Goal: Information Seeking & Learning: Learn about a topic

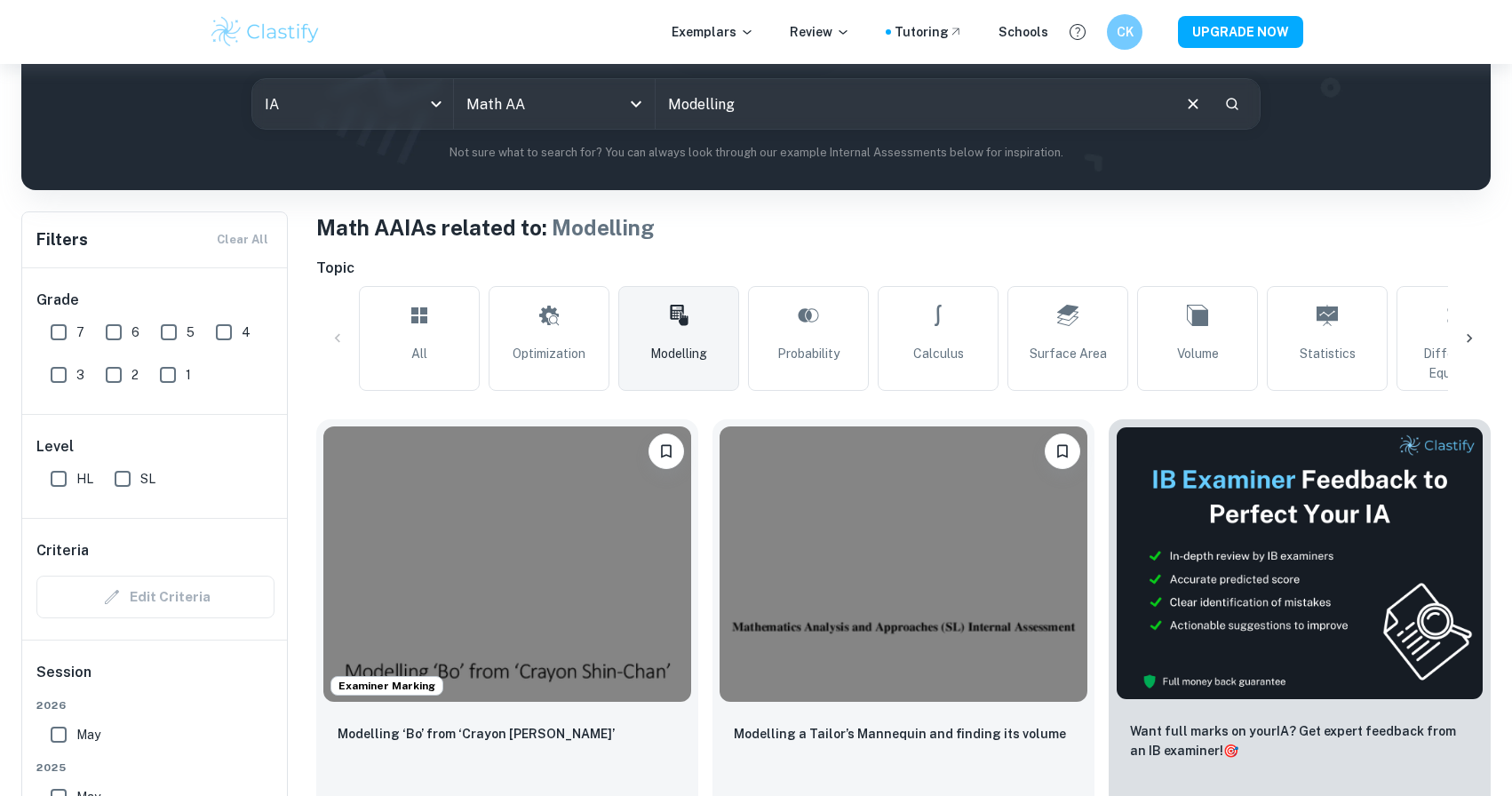
scroll to position [224, 0]
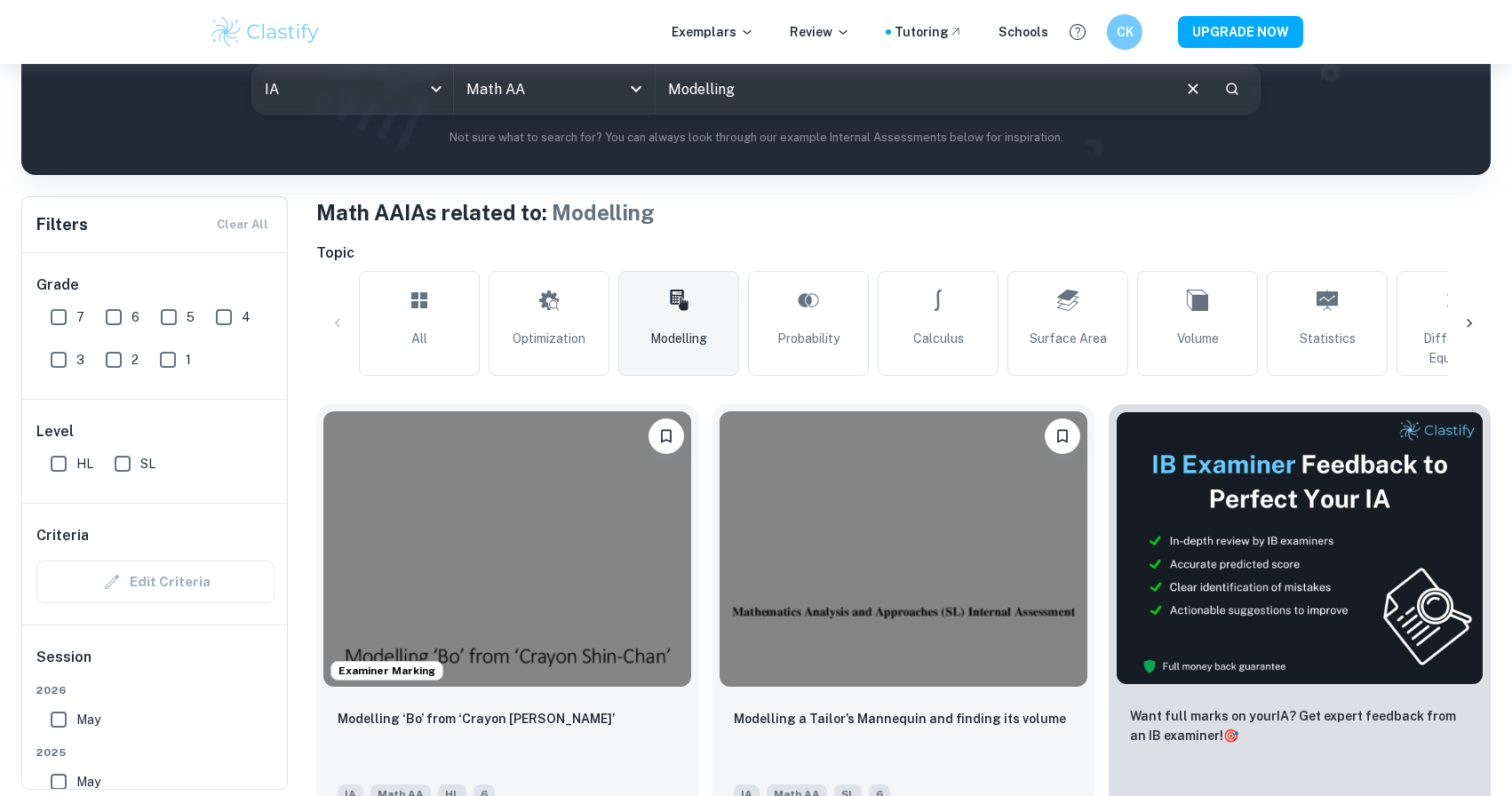
click at [128, 470] on input "SL" at bounding box center [123, 463] width 35 height 35
checkbox input "true"
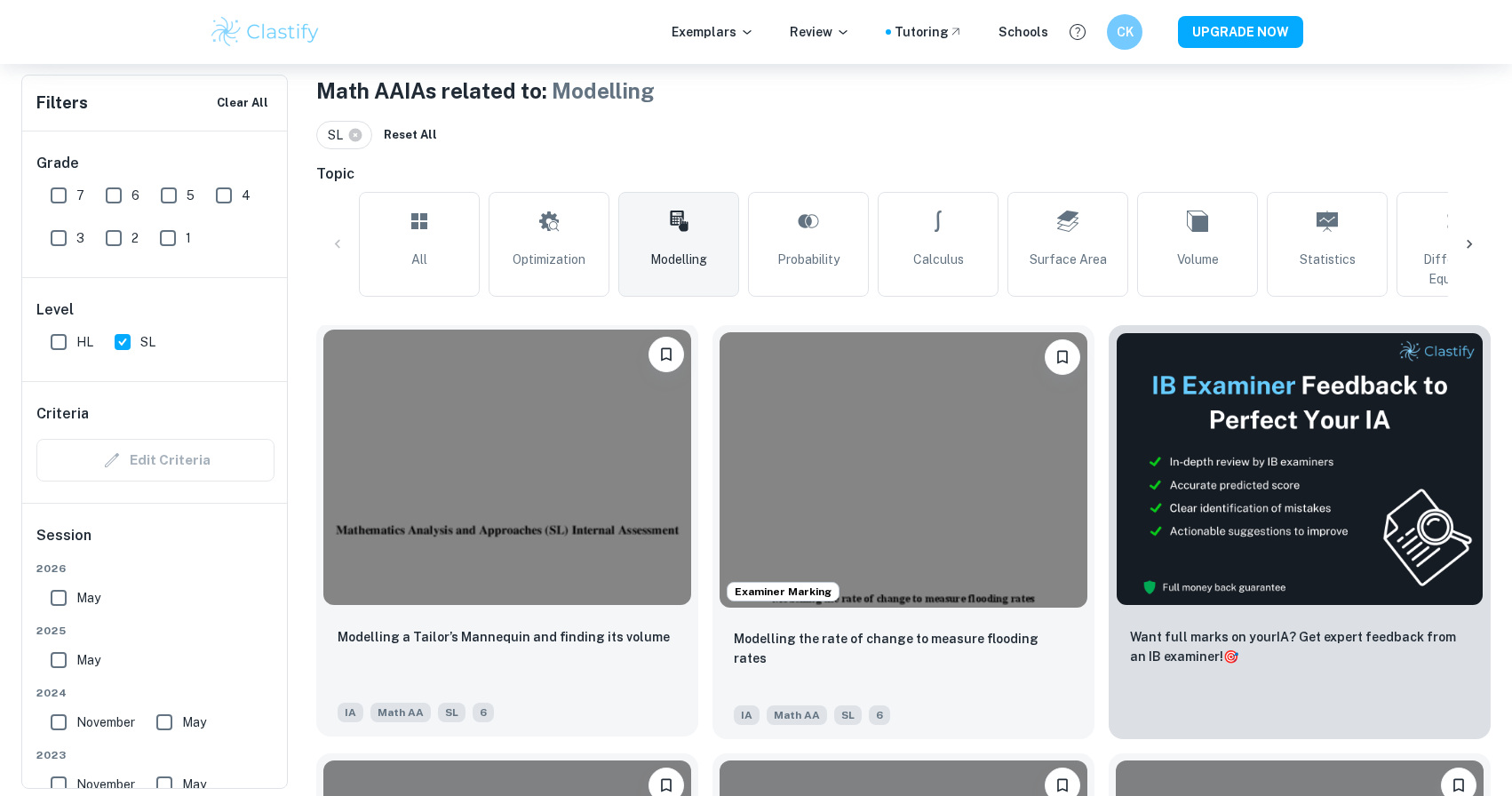
scroll to position [661, 0]
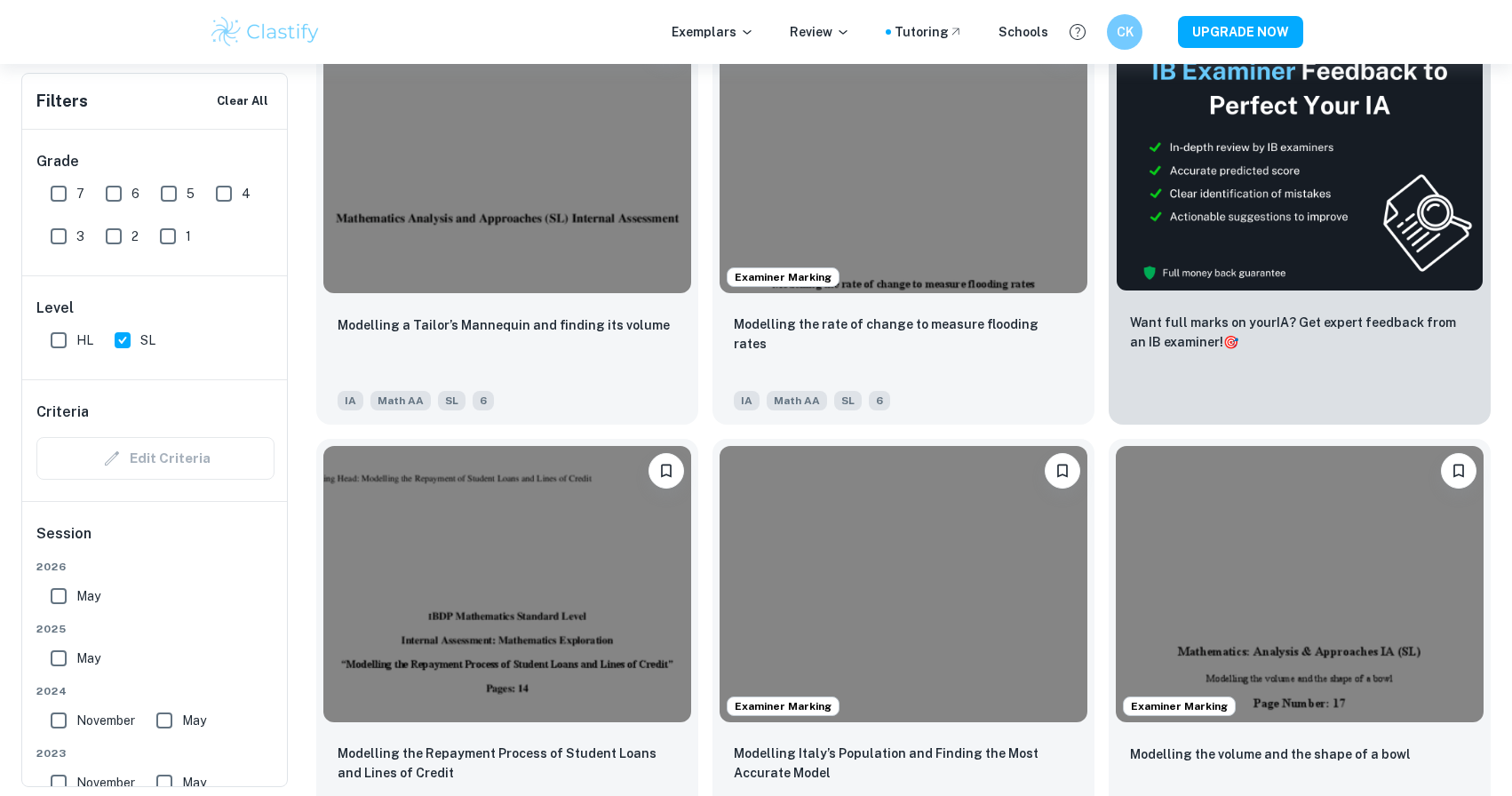
click at [57, 201] on input "7" at bounding box center [59, 194] width 35 height 35
checkbox input "true"
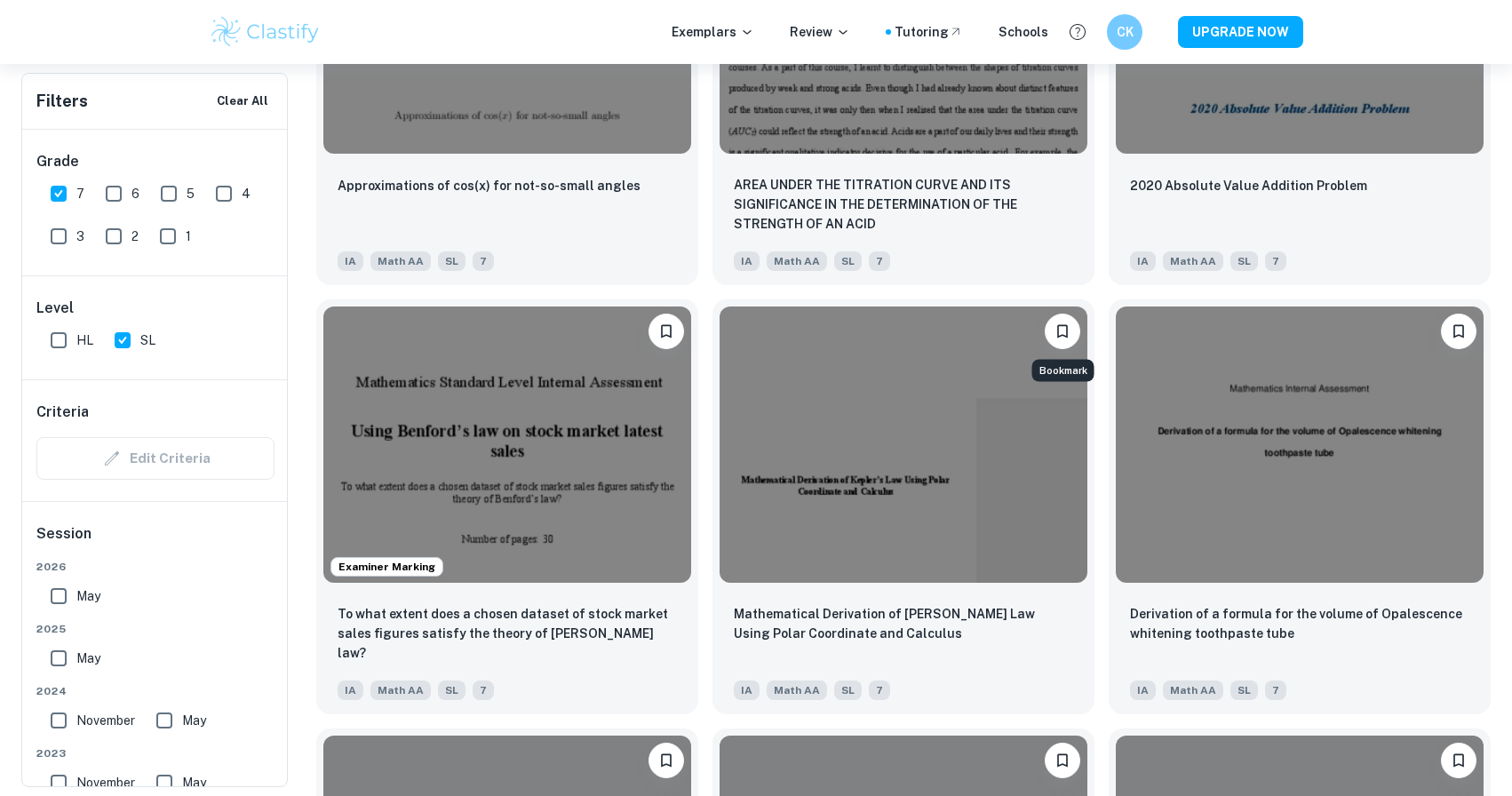
scroll to position [4234, 0]
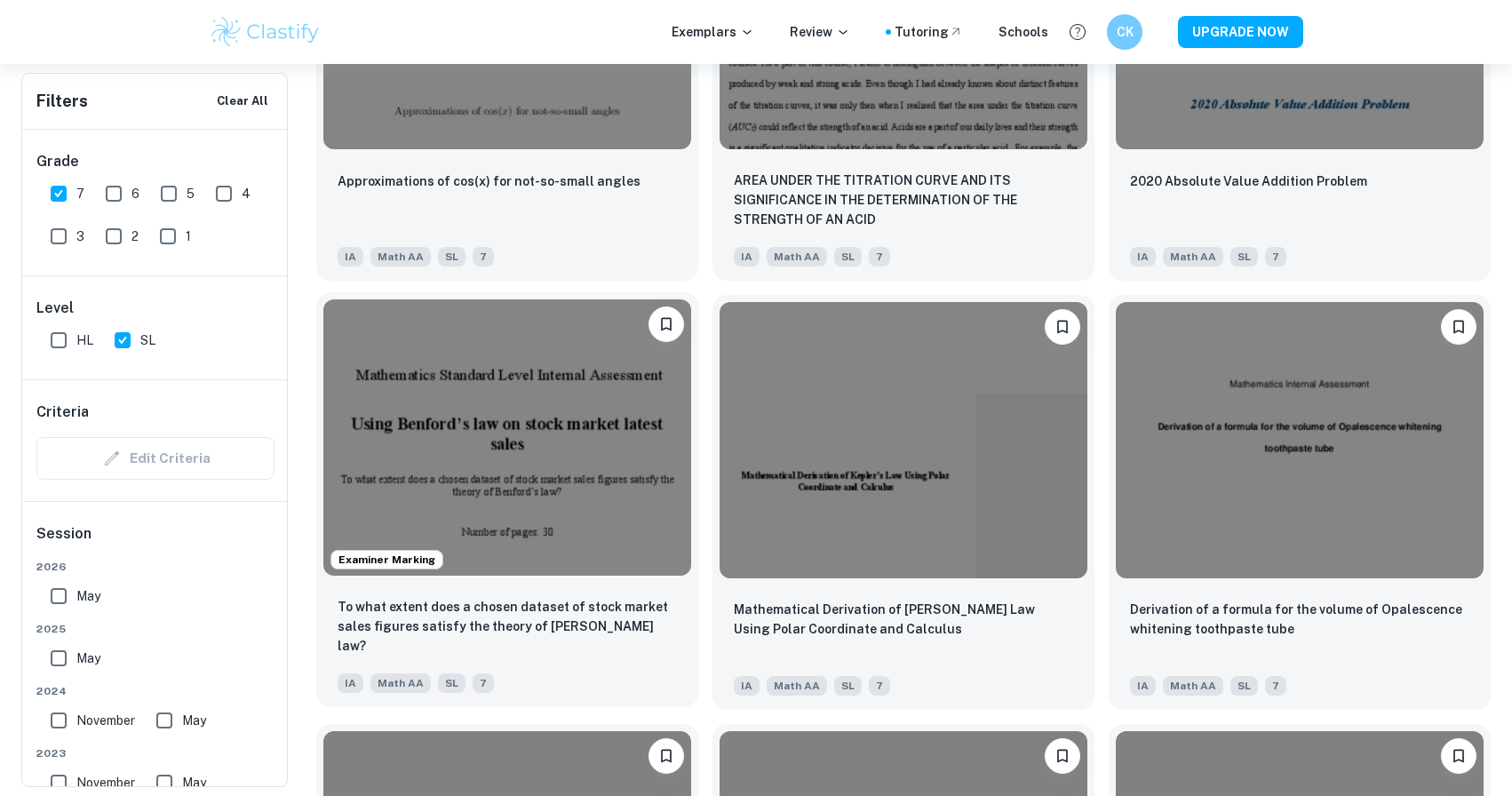
click at [596, 426] on img at bounding box center [508, 437] width 368 height 276
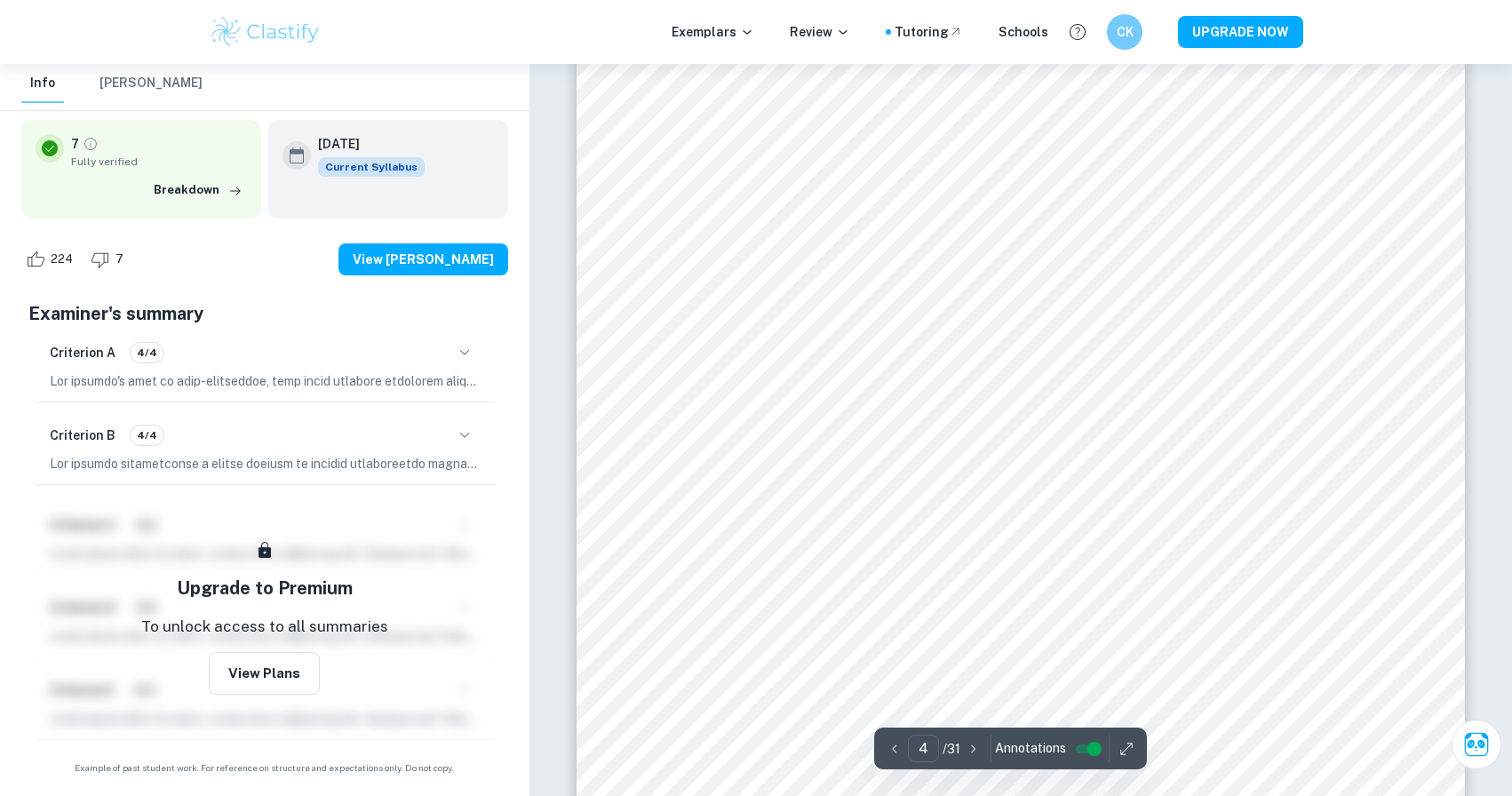
scroll to position [4737, 0]
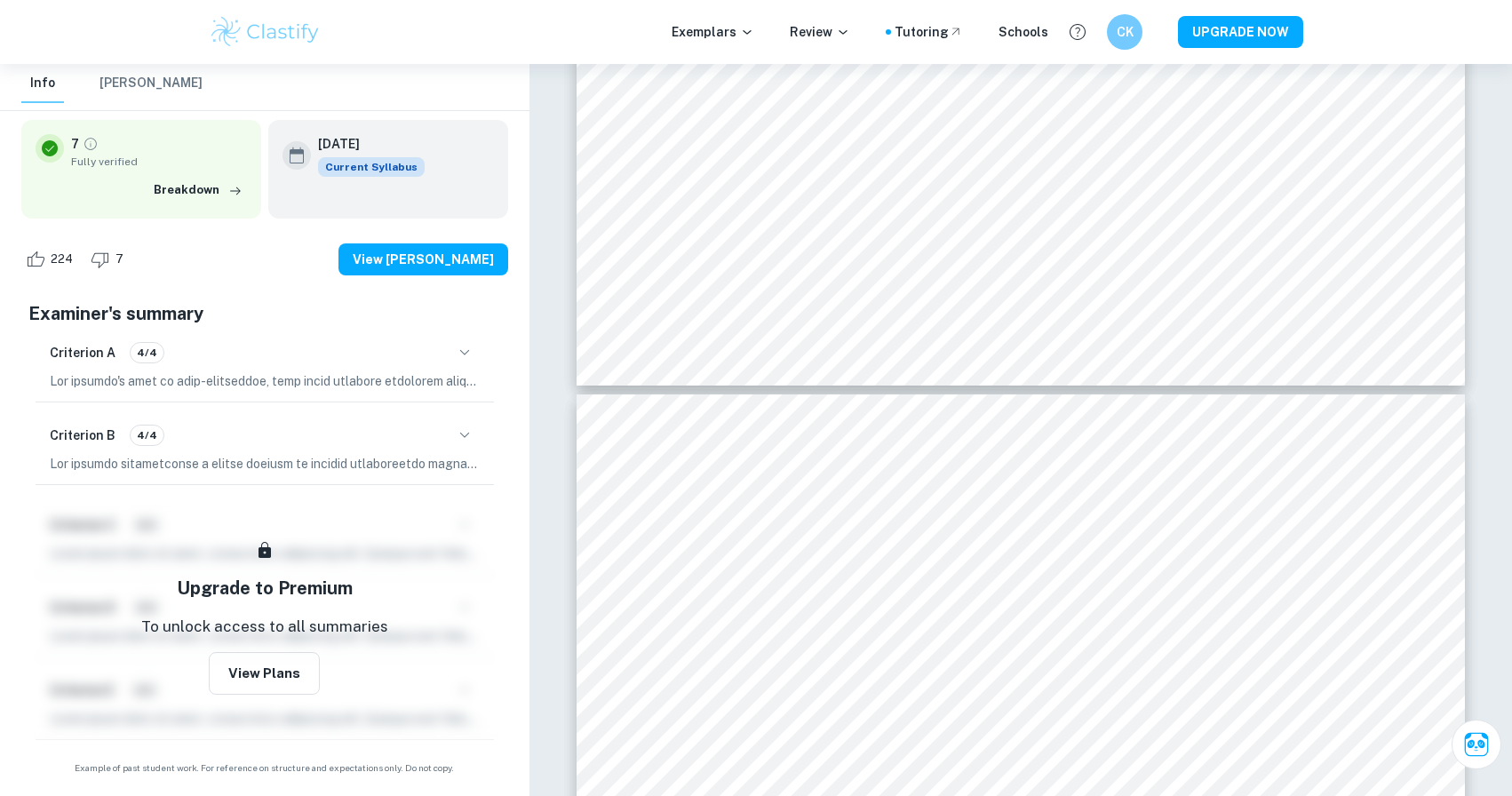
type input "5"
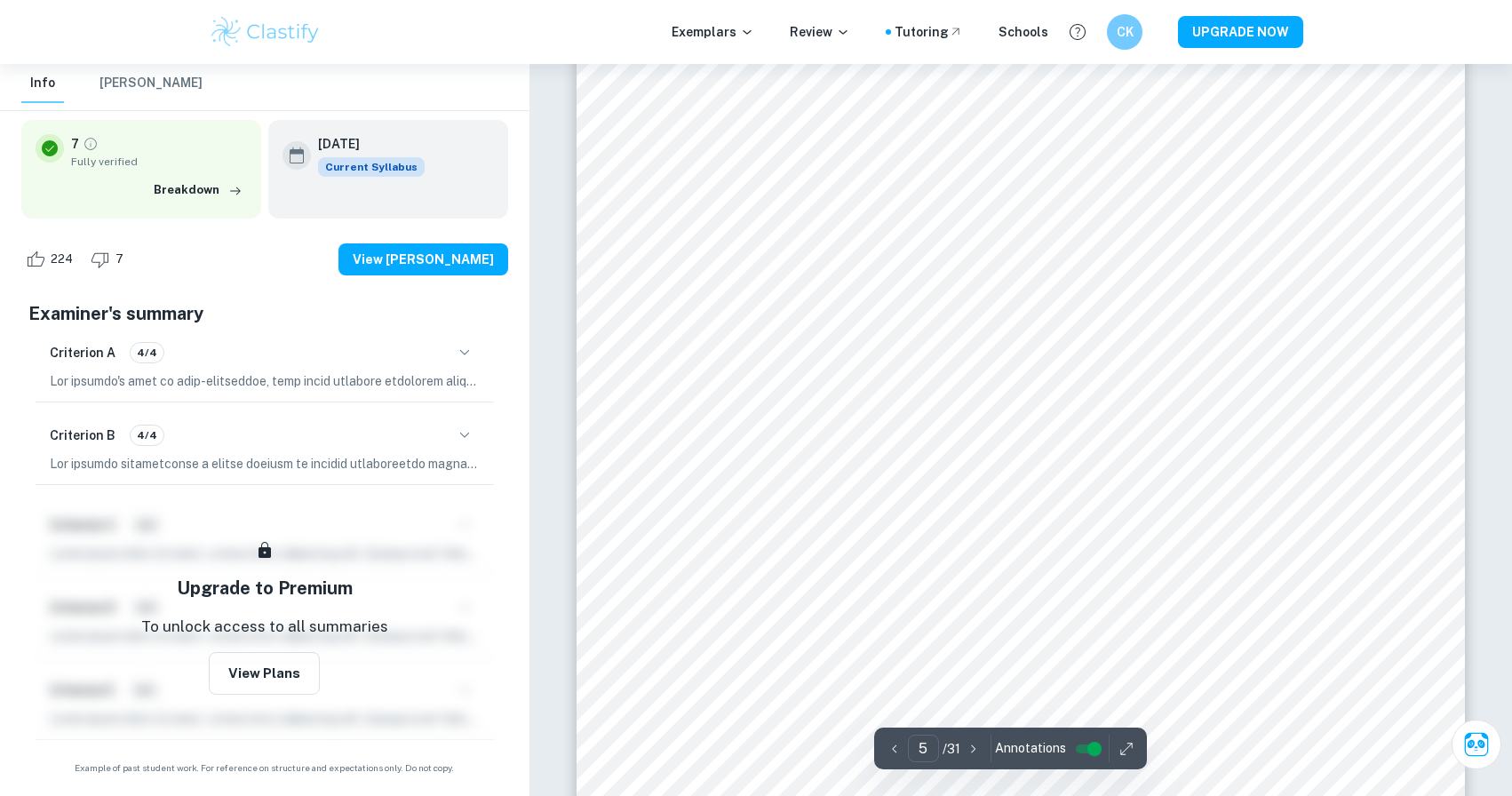
scroll to position [5813, 0]
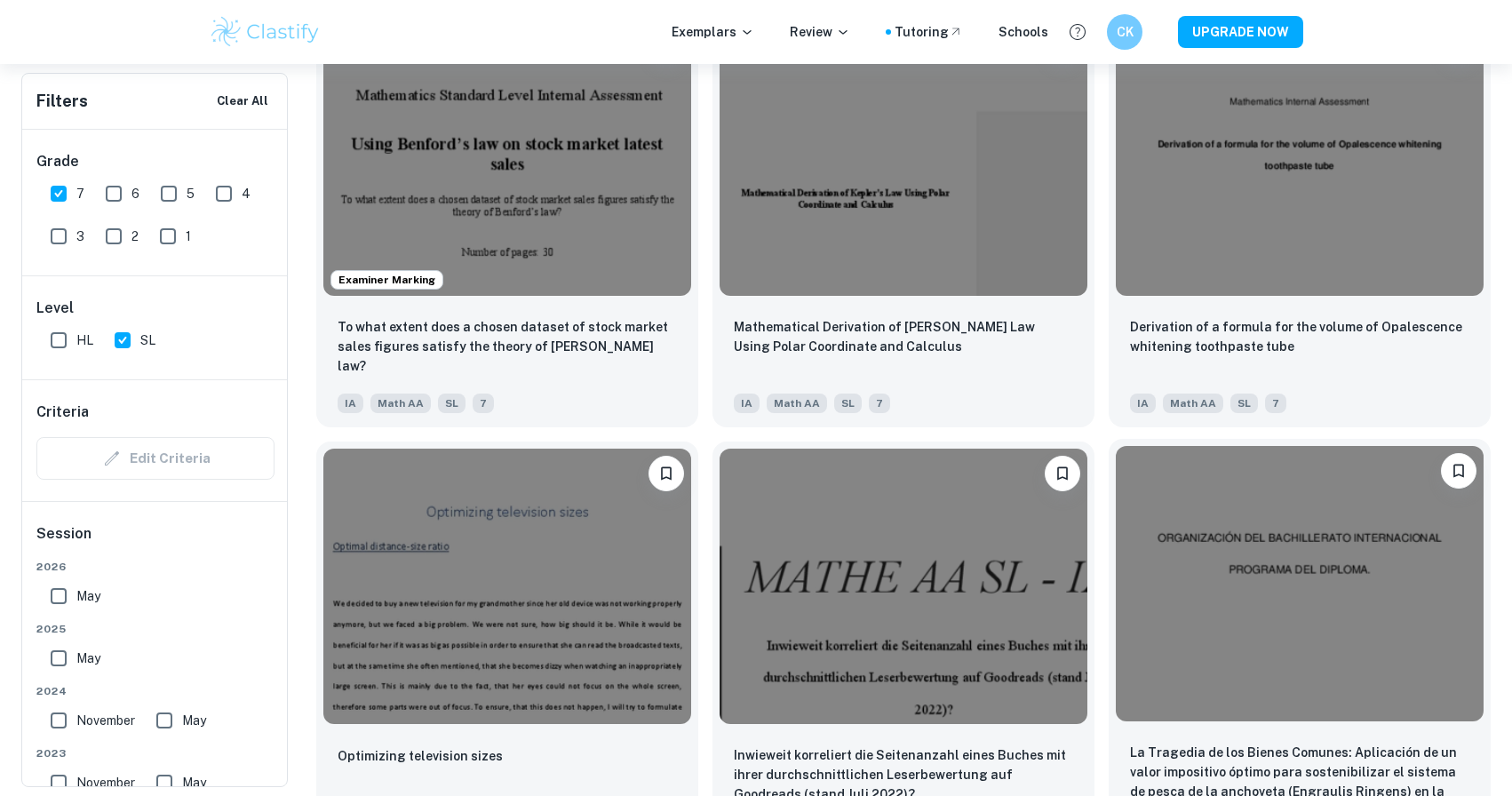
scroll to position [4284, 0]
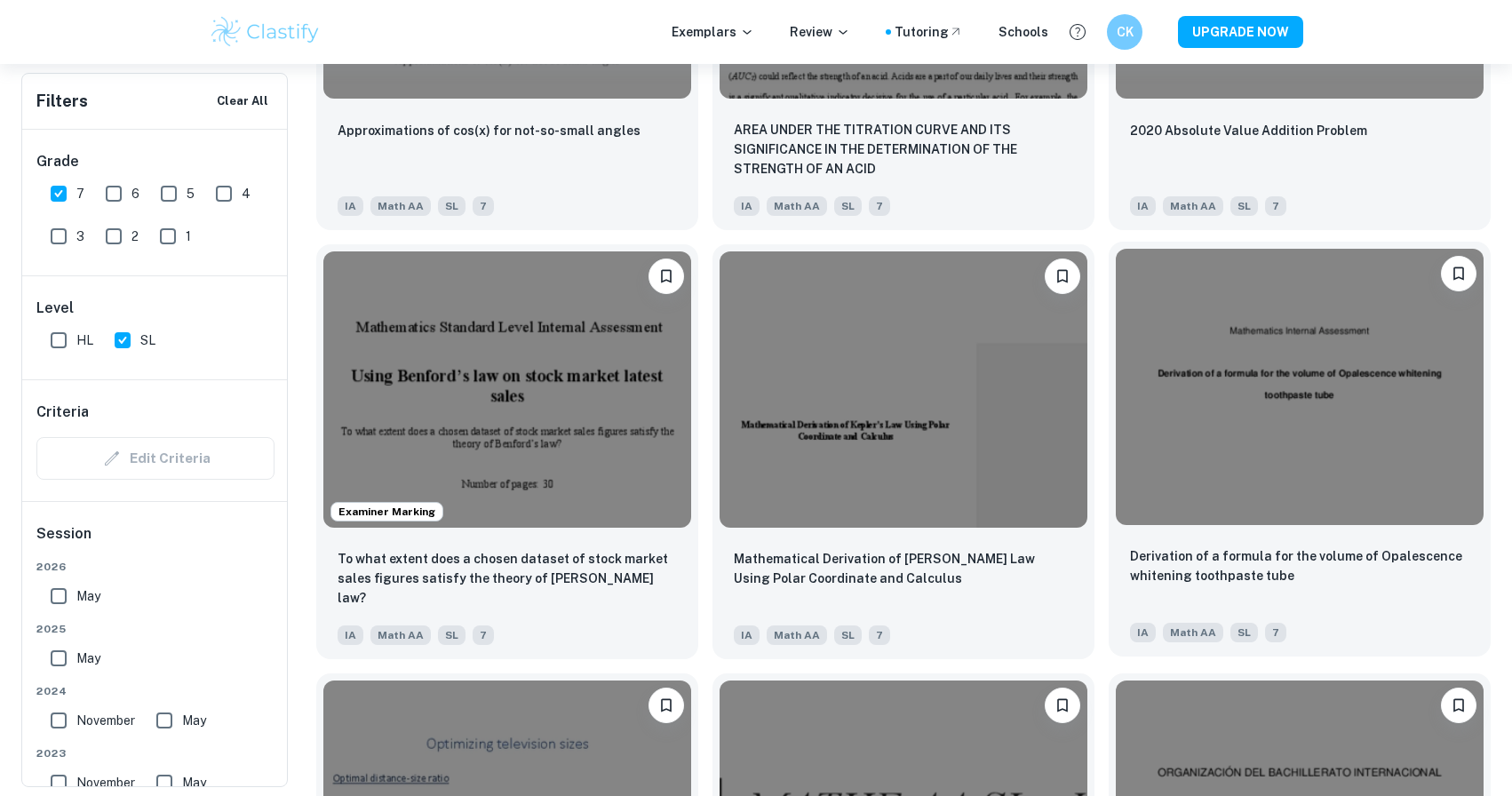
click at [1183, 487] on img at bounding box center [1300, 387] width 368 height 276
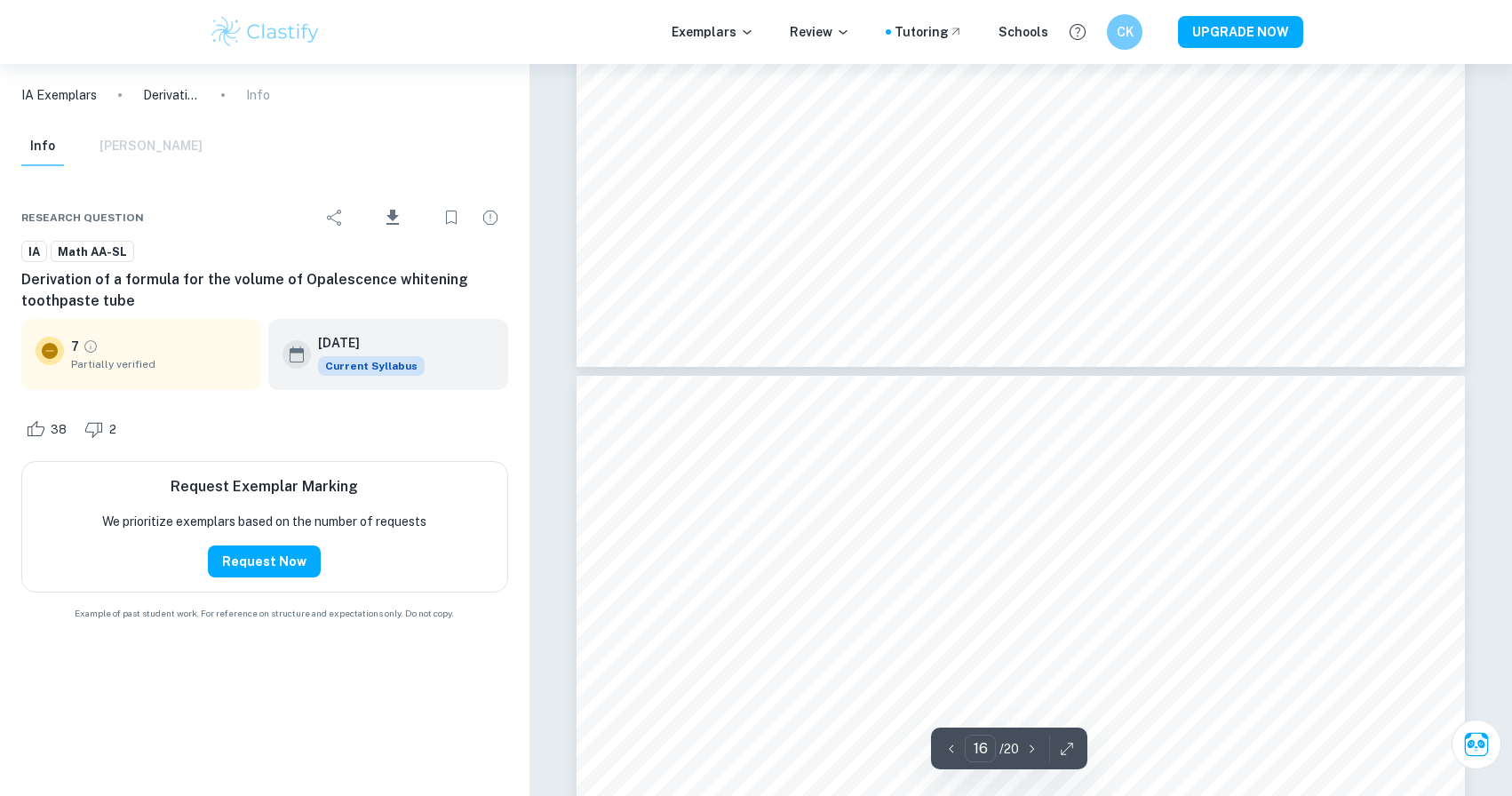
scroll to position [19276, 0]
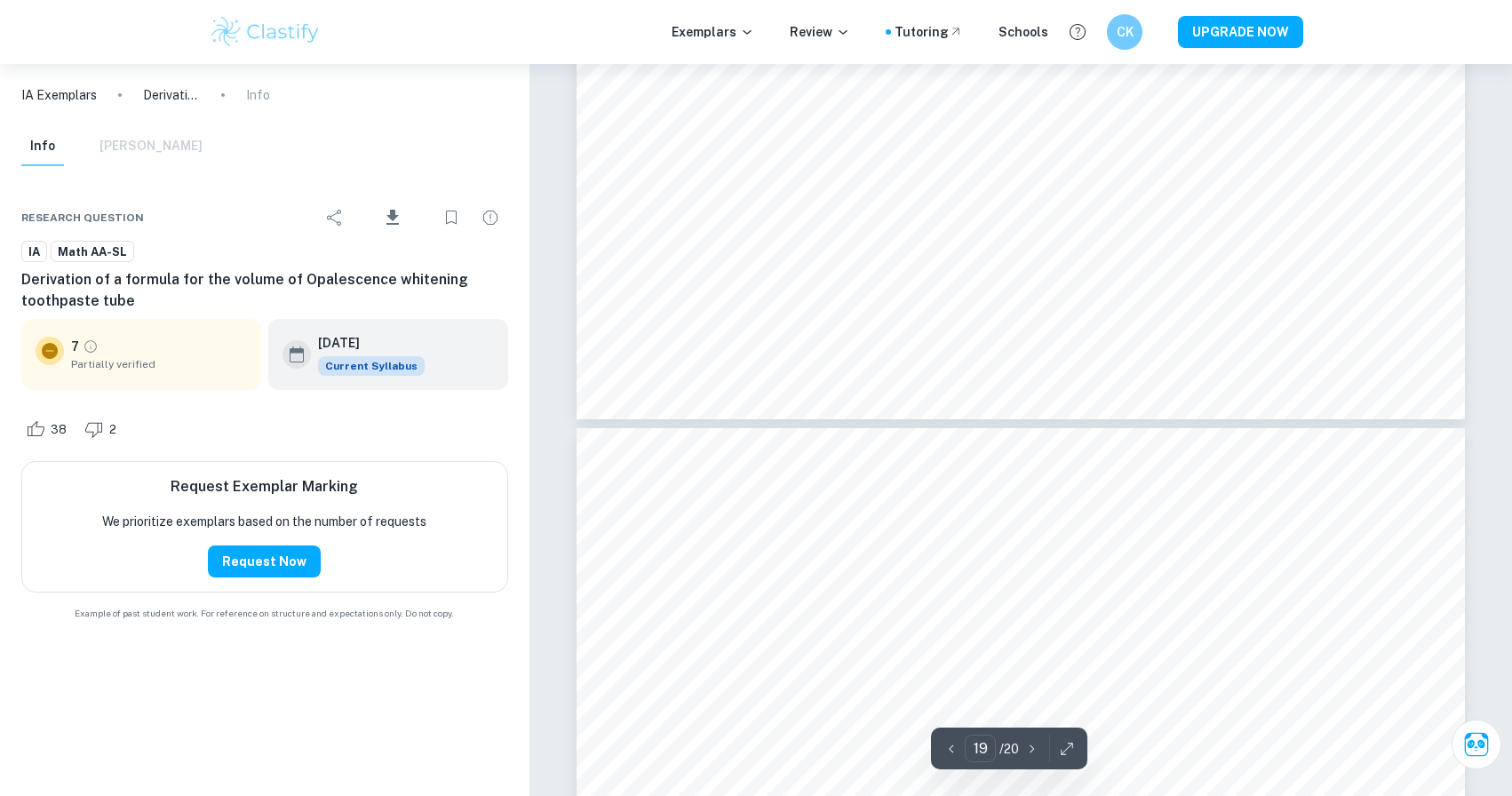
type input "20"
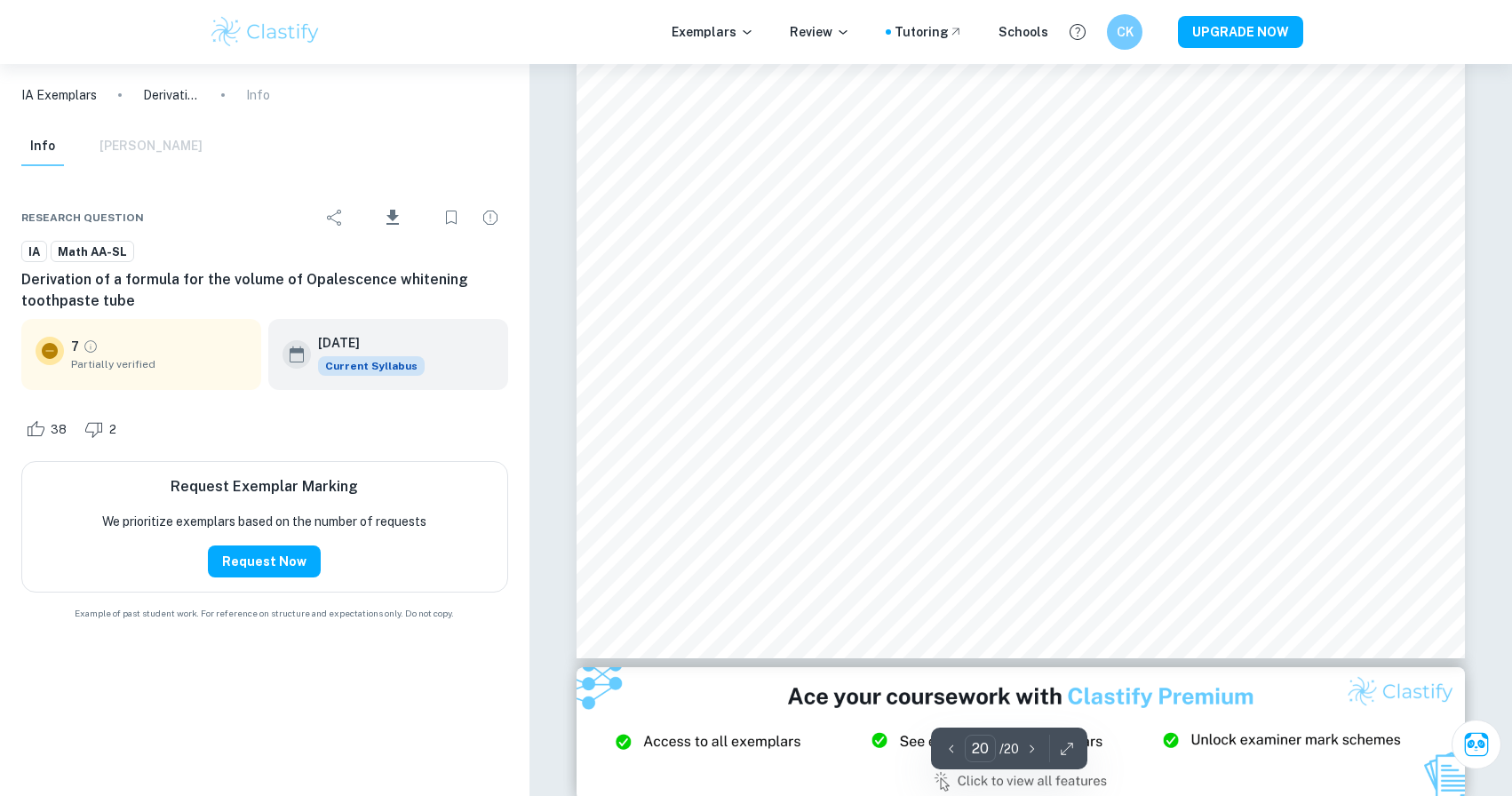
scroll to position [25312, 0]
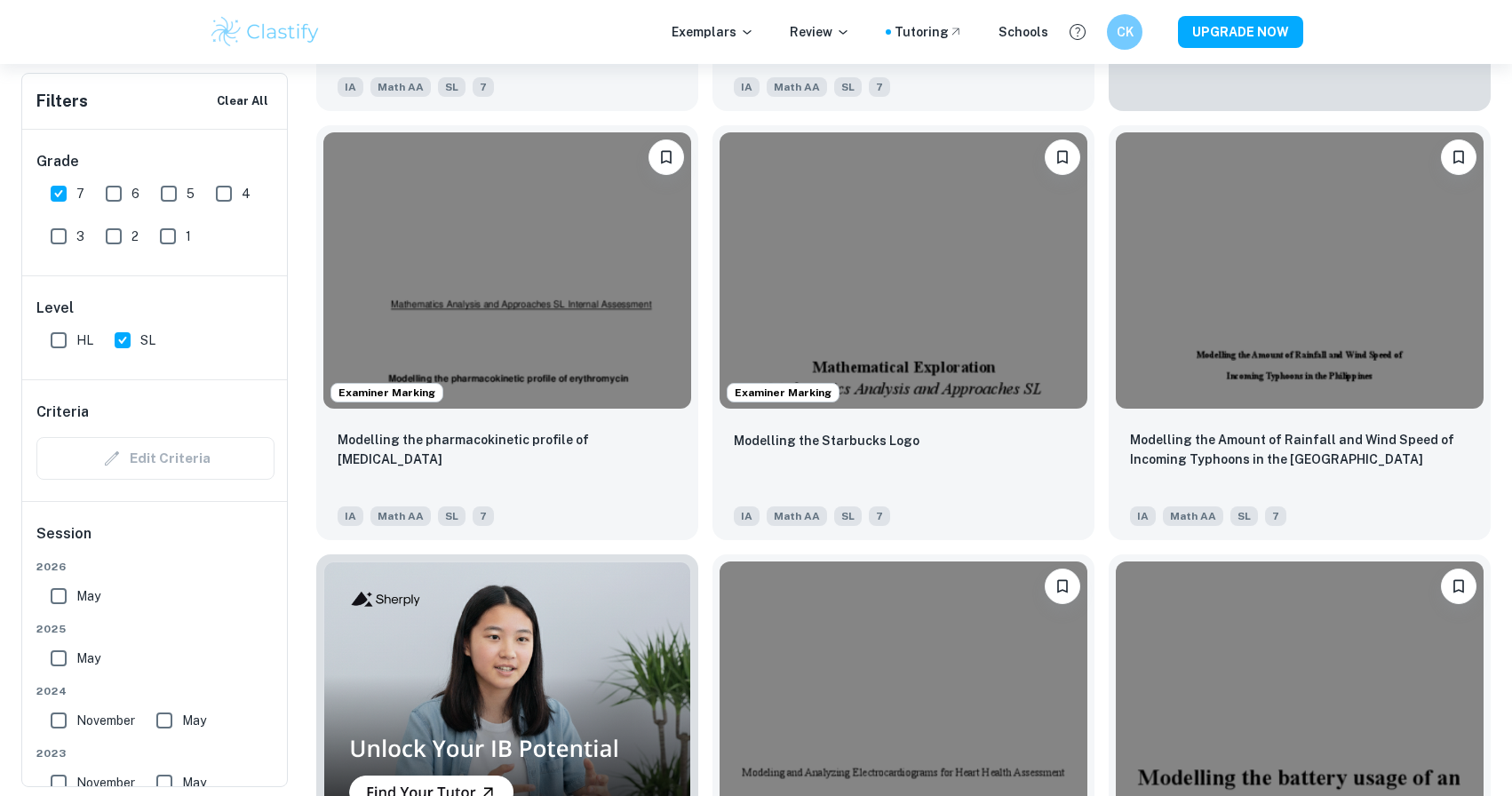
scroll to position [860, 0]
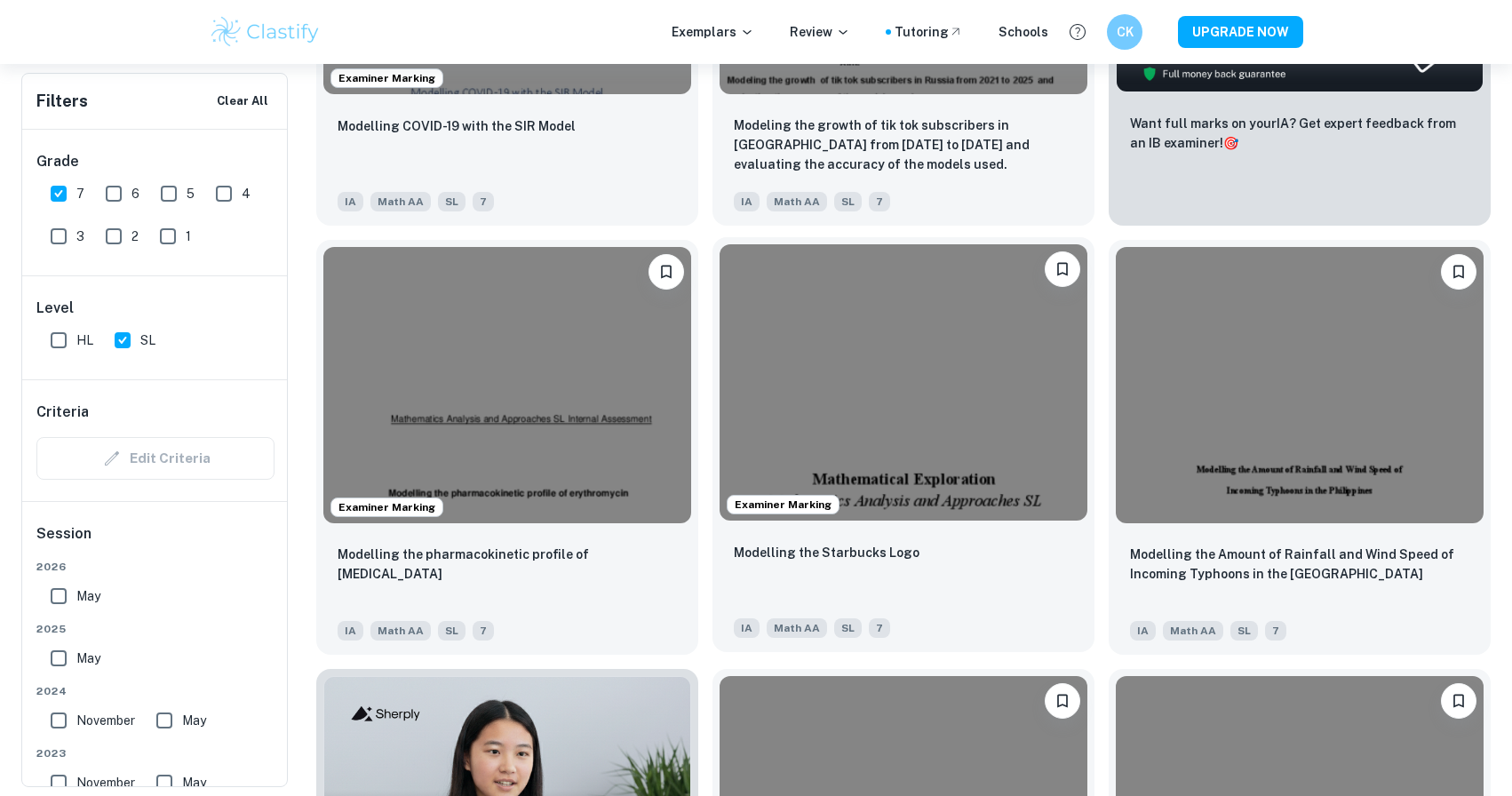
click at [849, 433] on img at bounding box center [904, 382] width 368 height 276
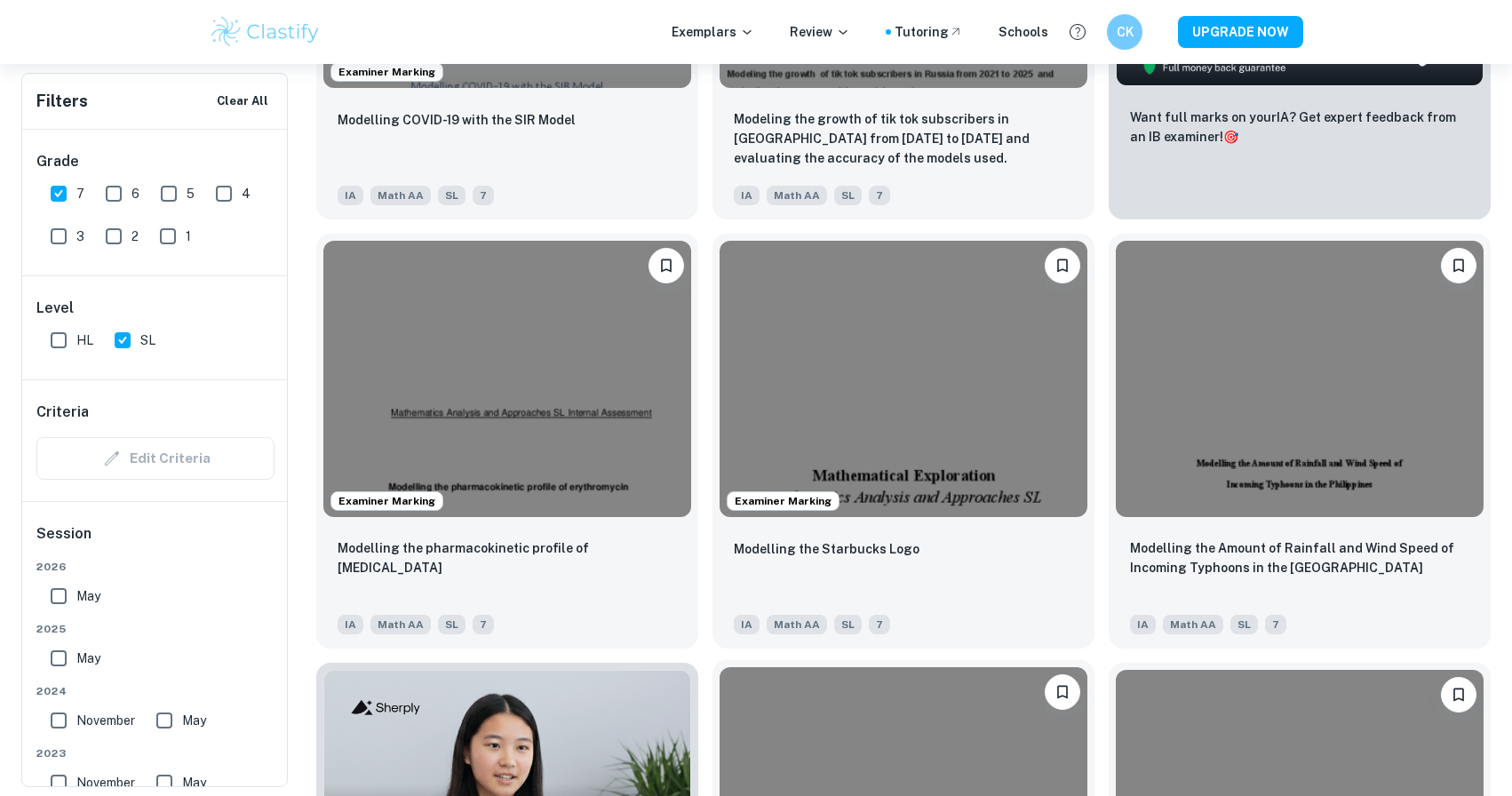
scroll to position [255, 0]
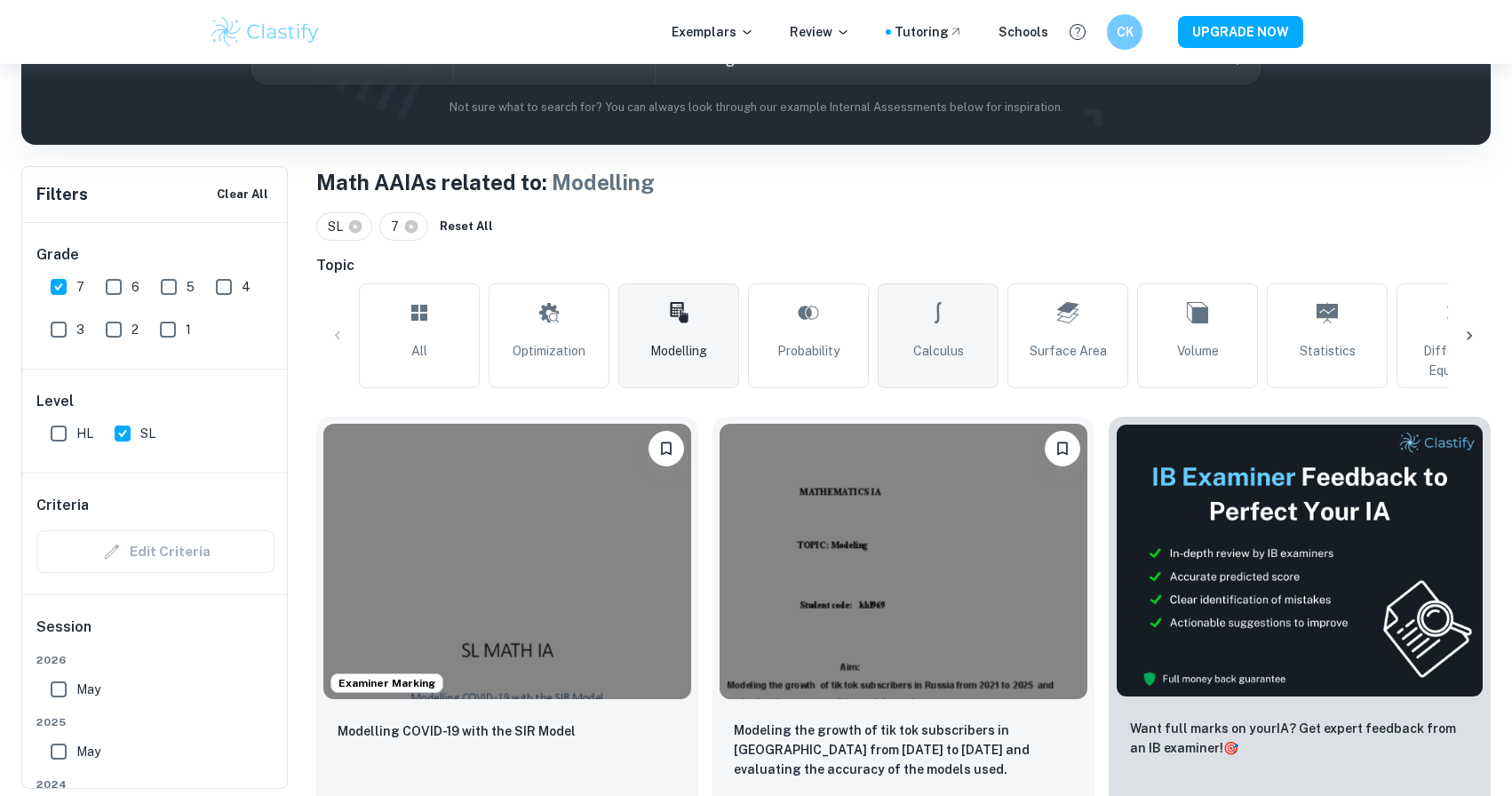
click at [919, 331] on link "Calculus" at bounding box center [938, 336] width 121 height 105
type input "Calculus"
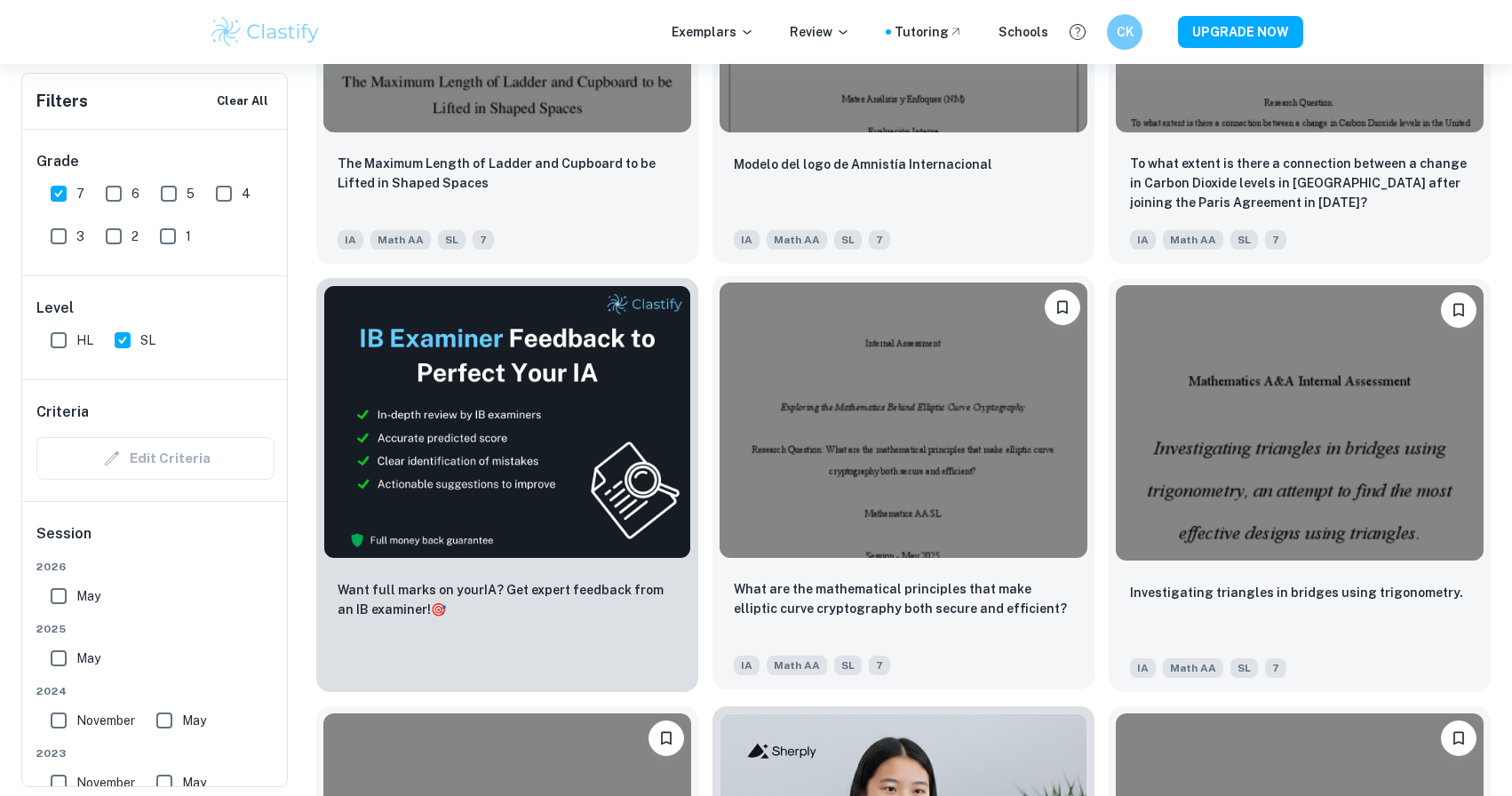
scroll to position [3292, 0]
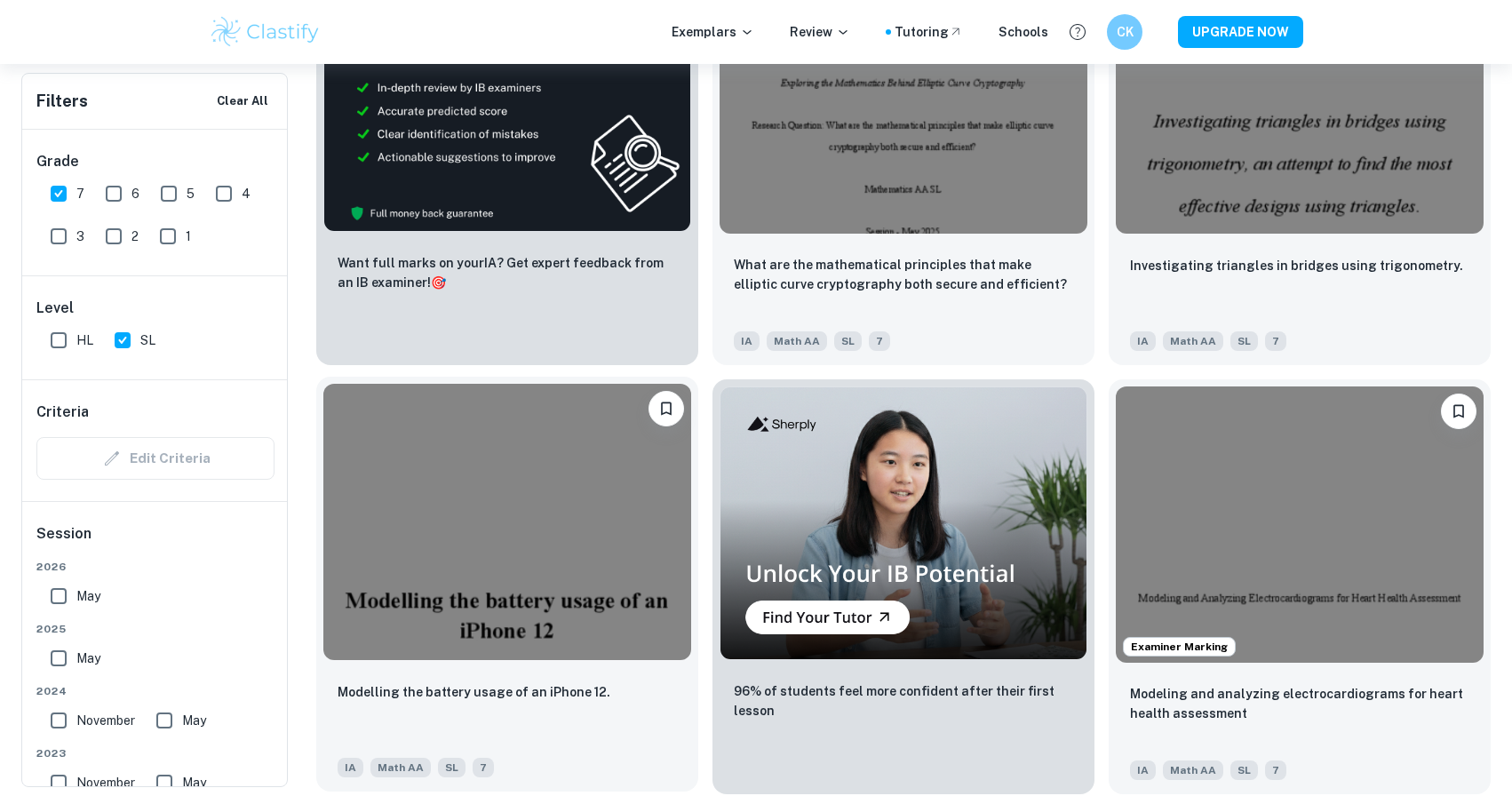
click at [649, 604] on img at bounding box center [508, 521] width 368 height 276
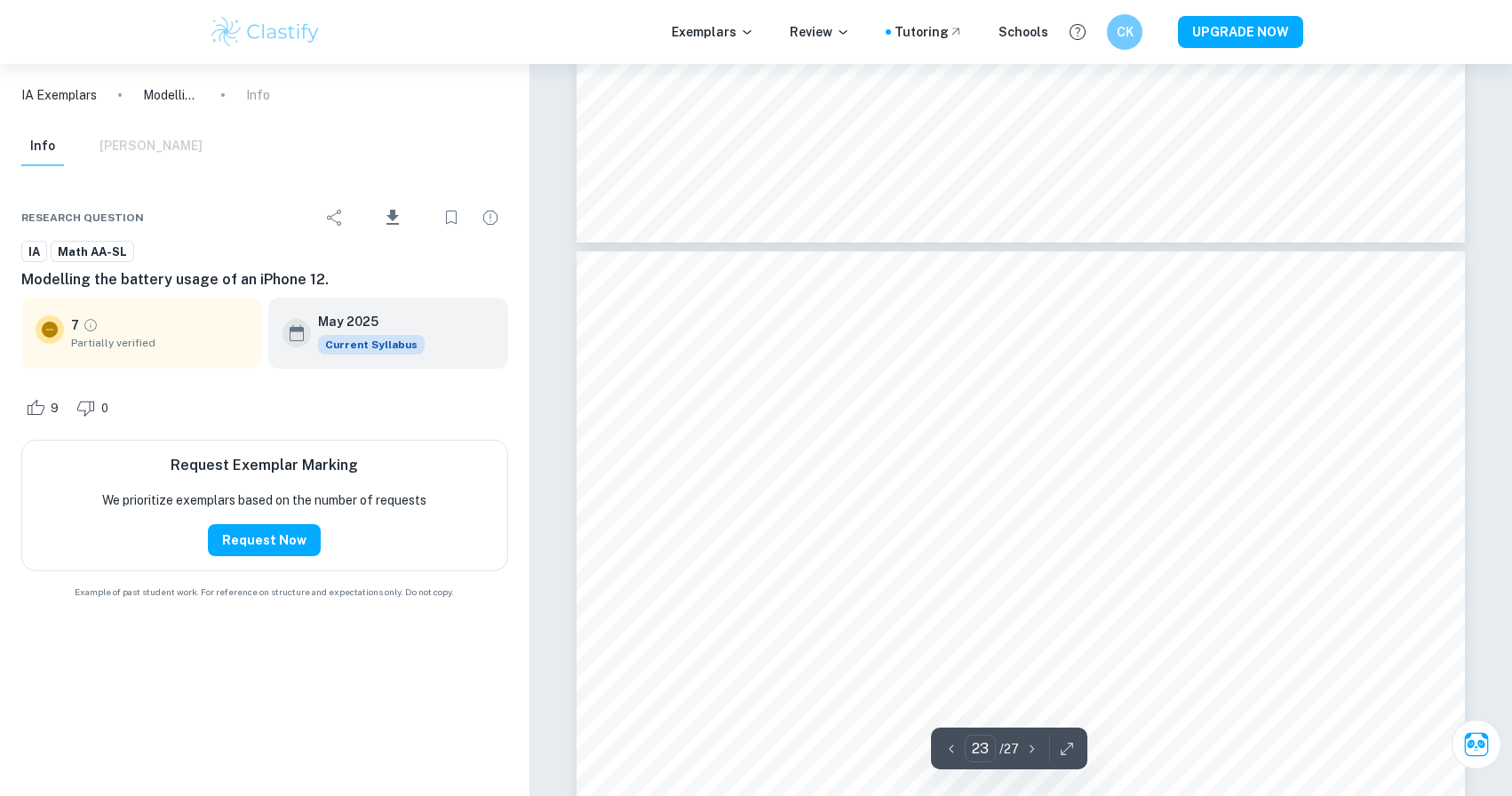
scroll to position [26349, 0]
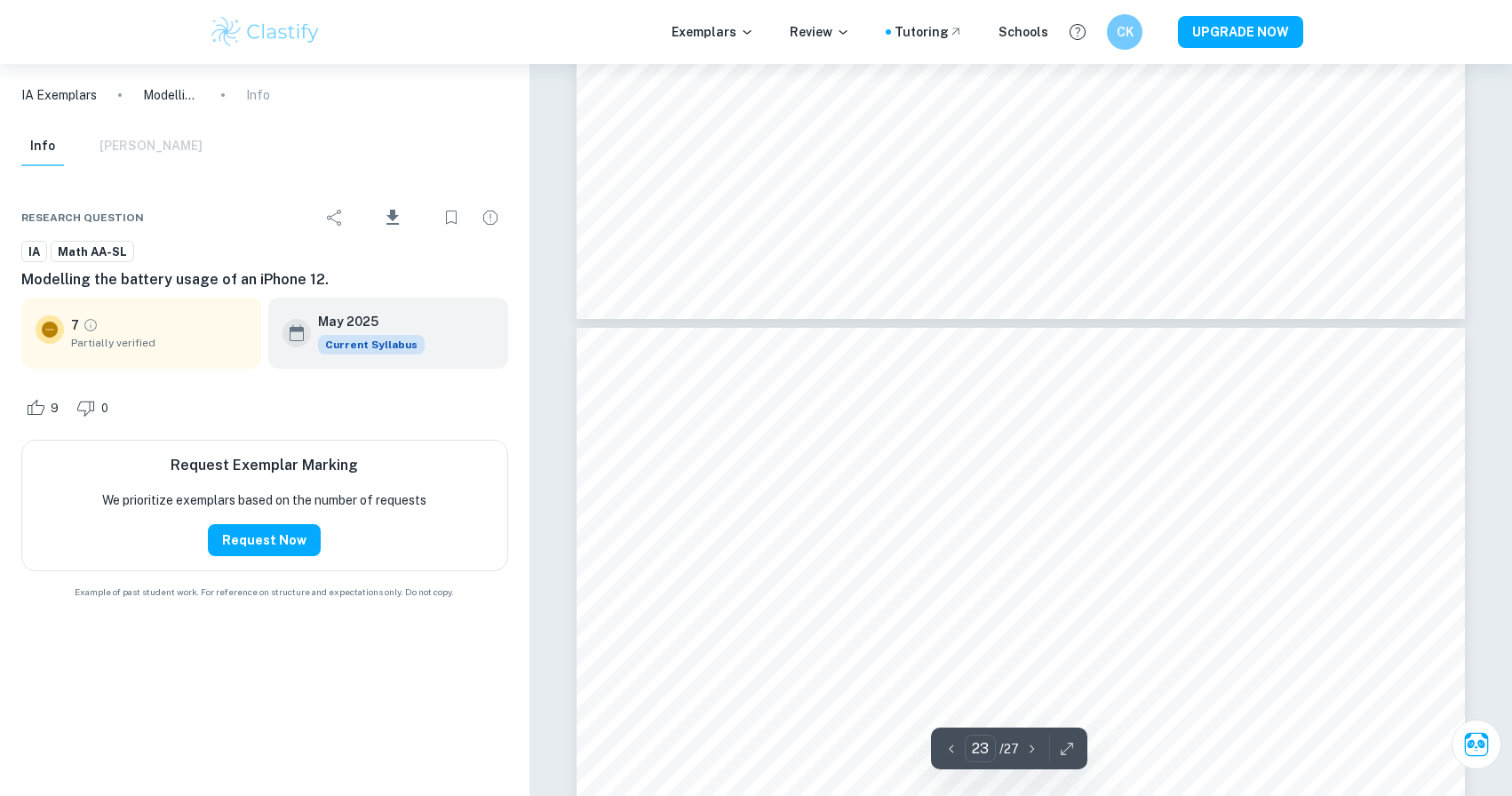
type input "22"
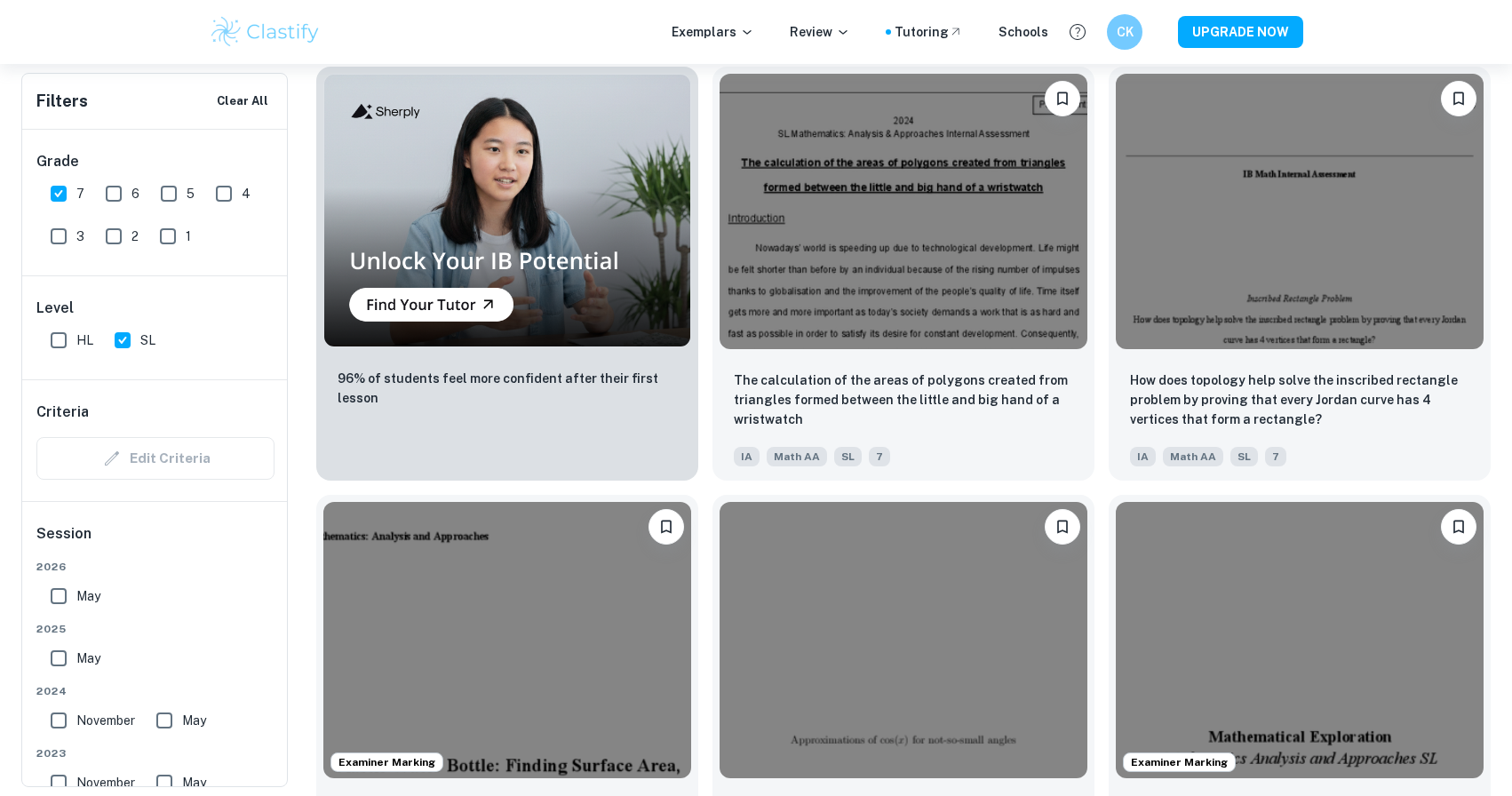
scroll to position [11, 0]
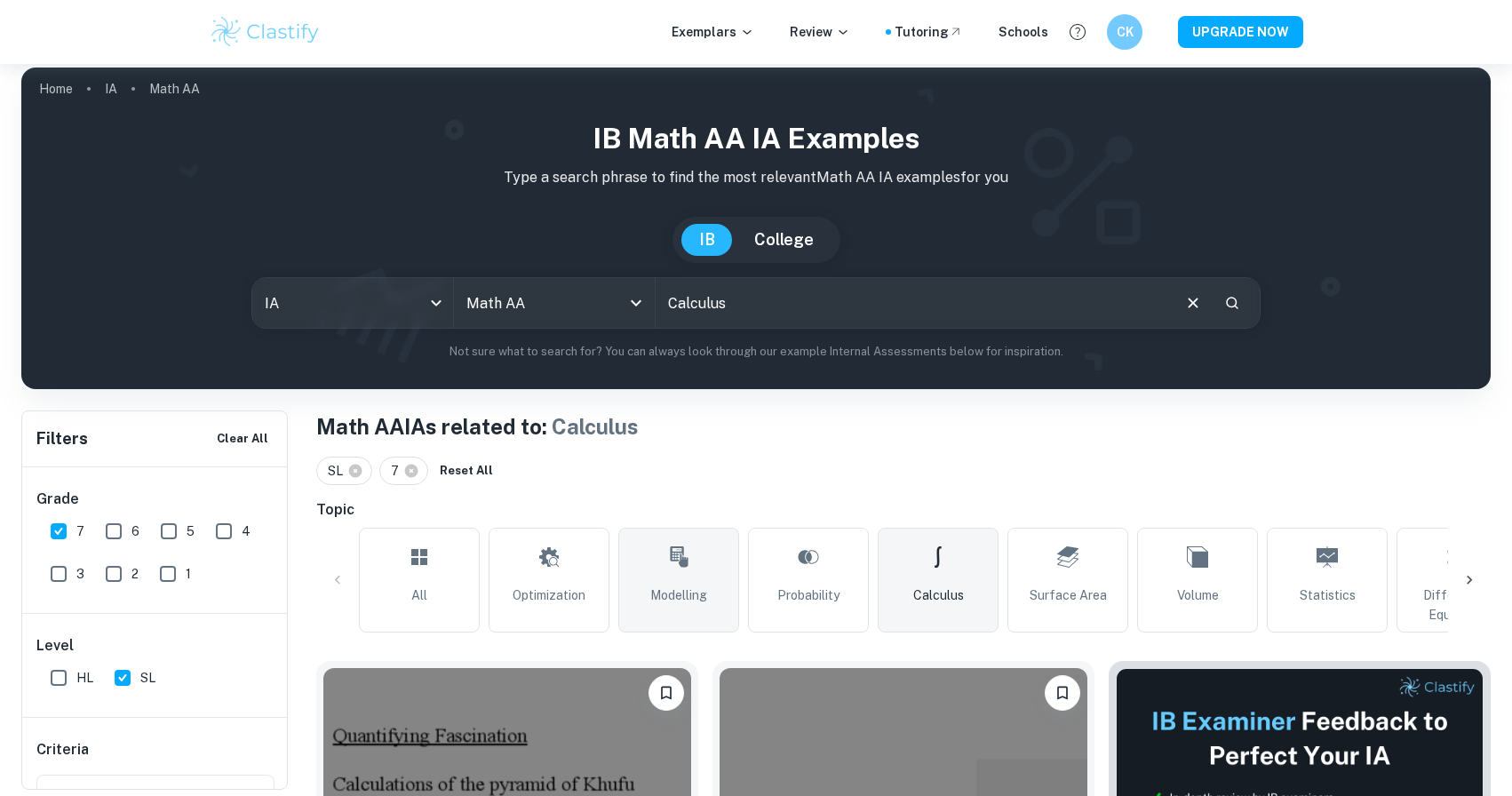
click at [694, 571] on link "Modelling" at bounding box center [678, 580] width 121 height 105
type input "Modelling"
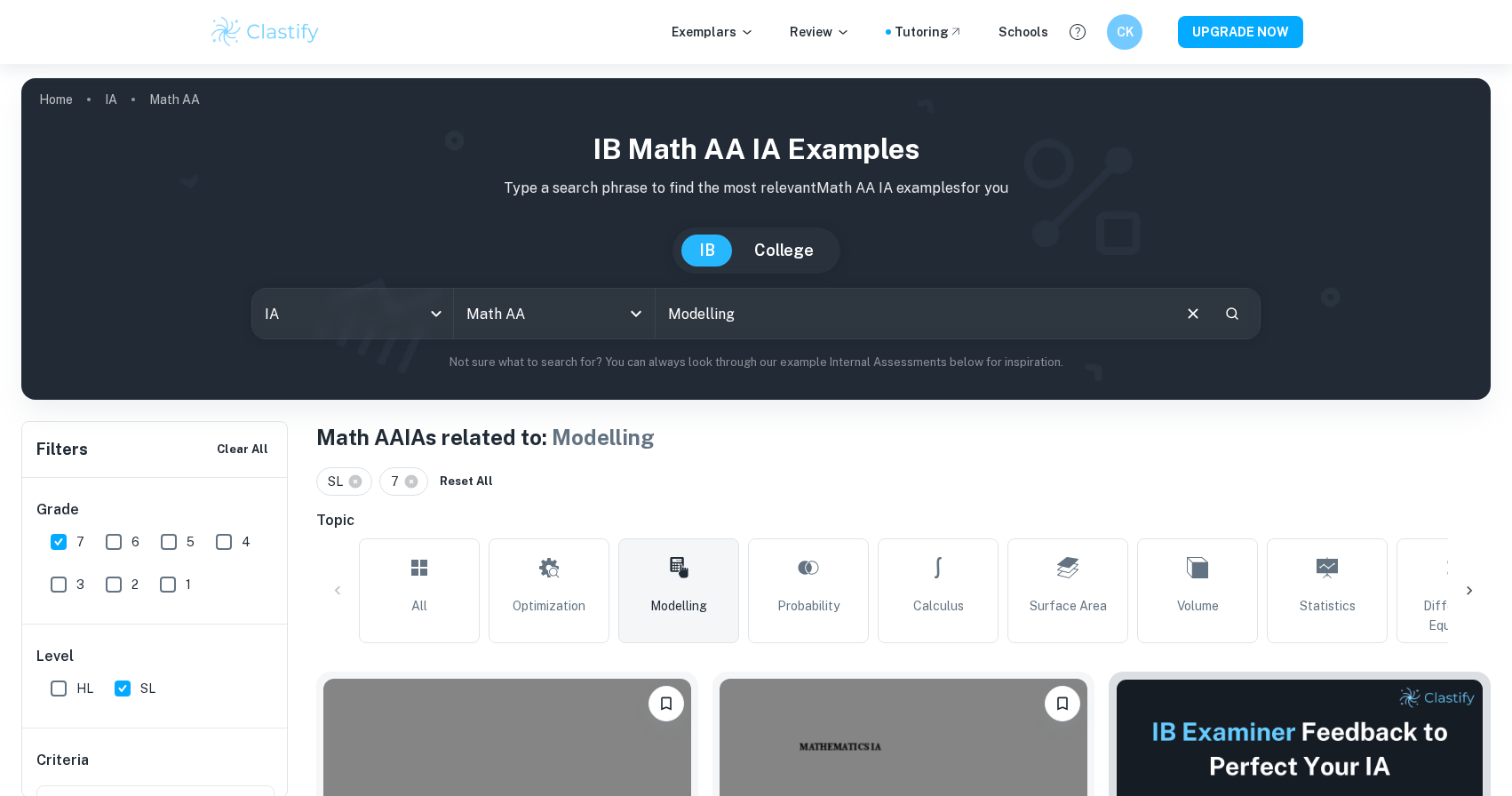
scroll to position [37, 0]
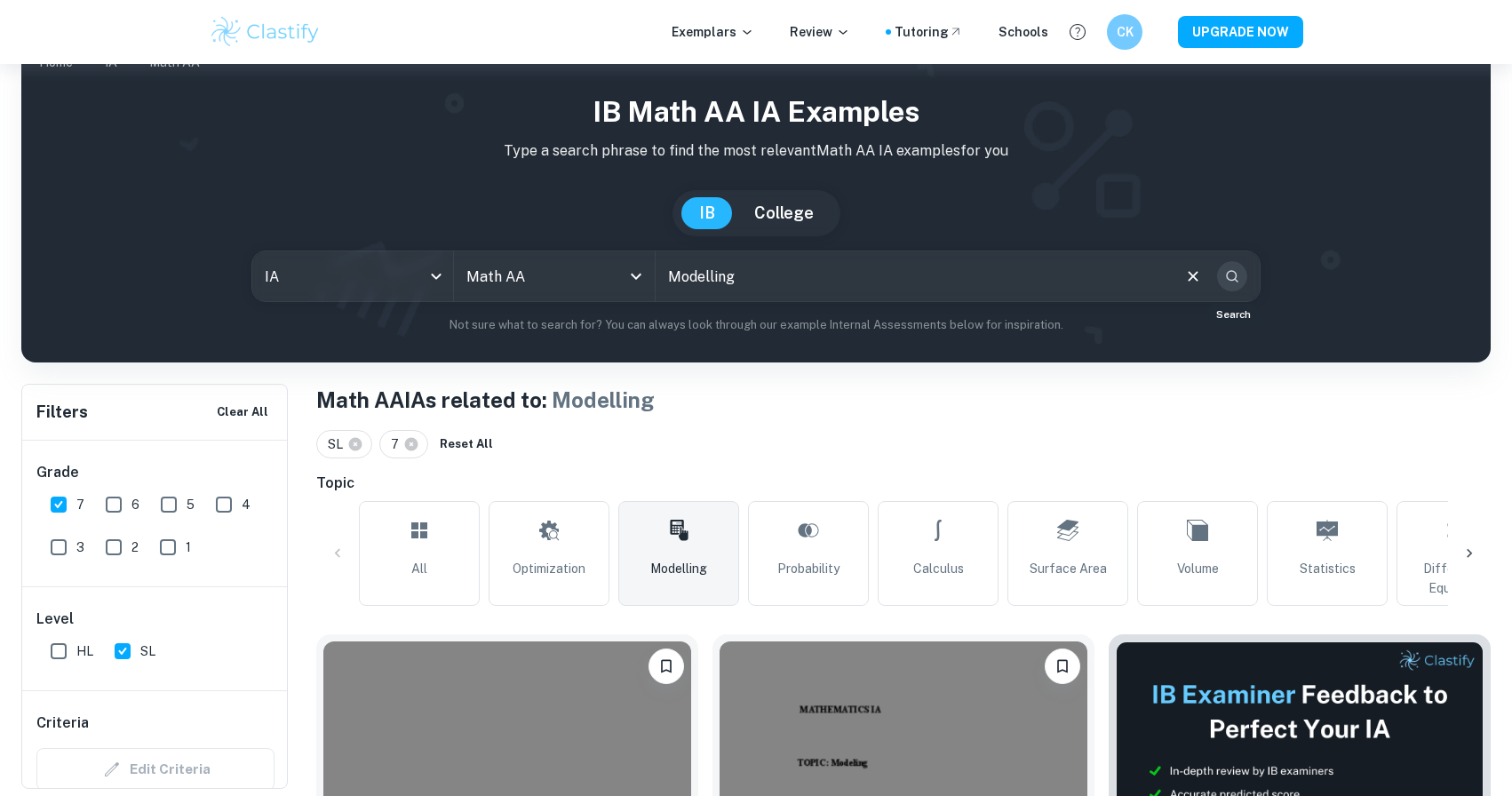
click at [1232, 271] on icon "Search" at bounding box center [1232, 276] width 13 height 13
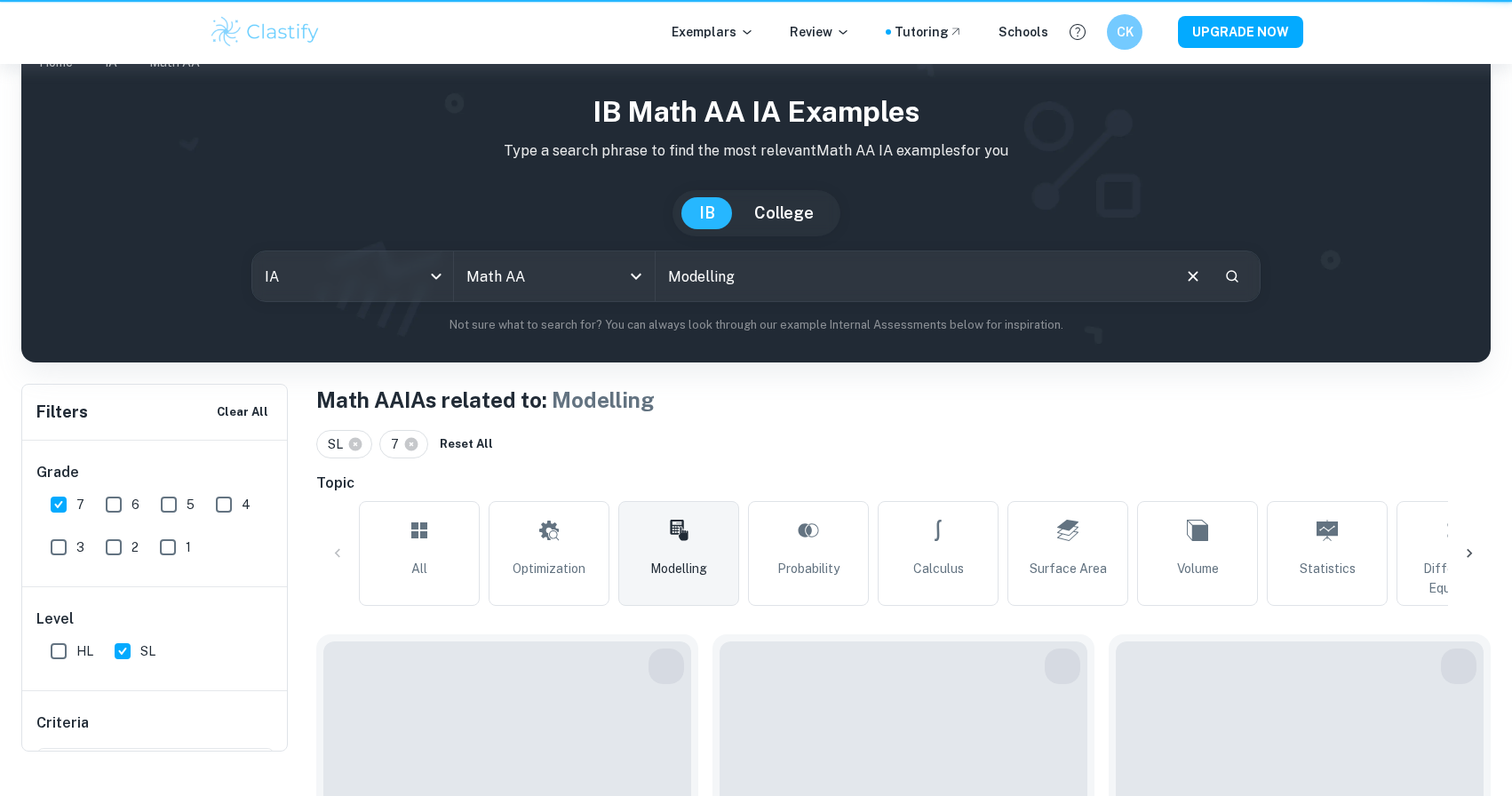
scroll to position [0, 0]
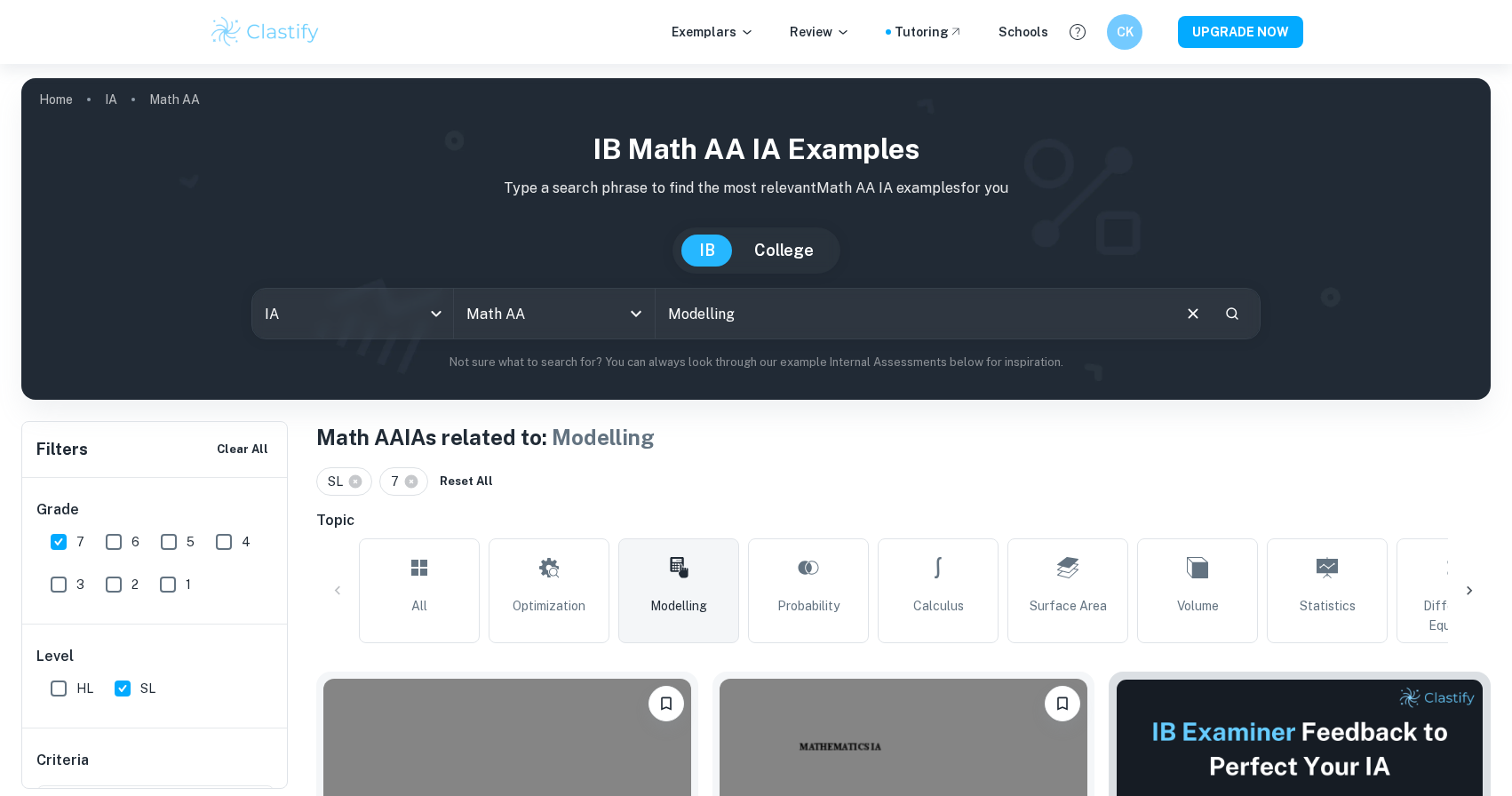
click at [1186, 316] on icon "Clear" at bounding box center [1193, 314] width 20 height 20
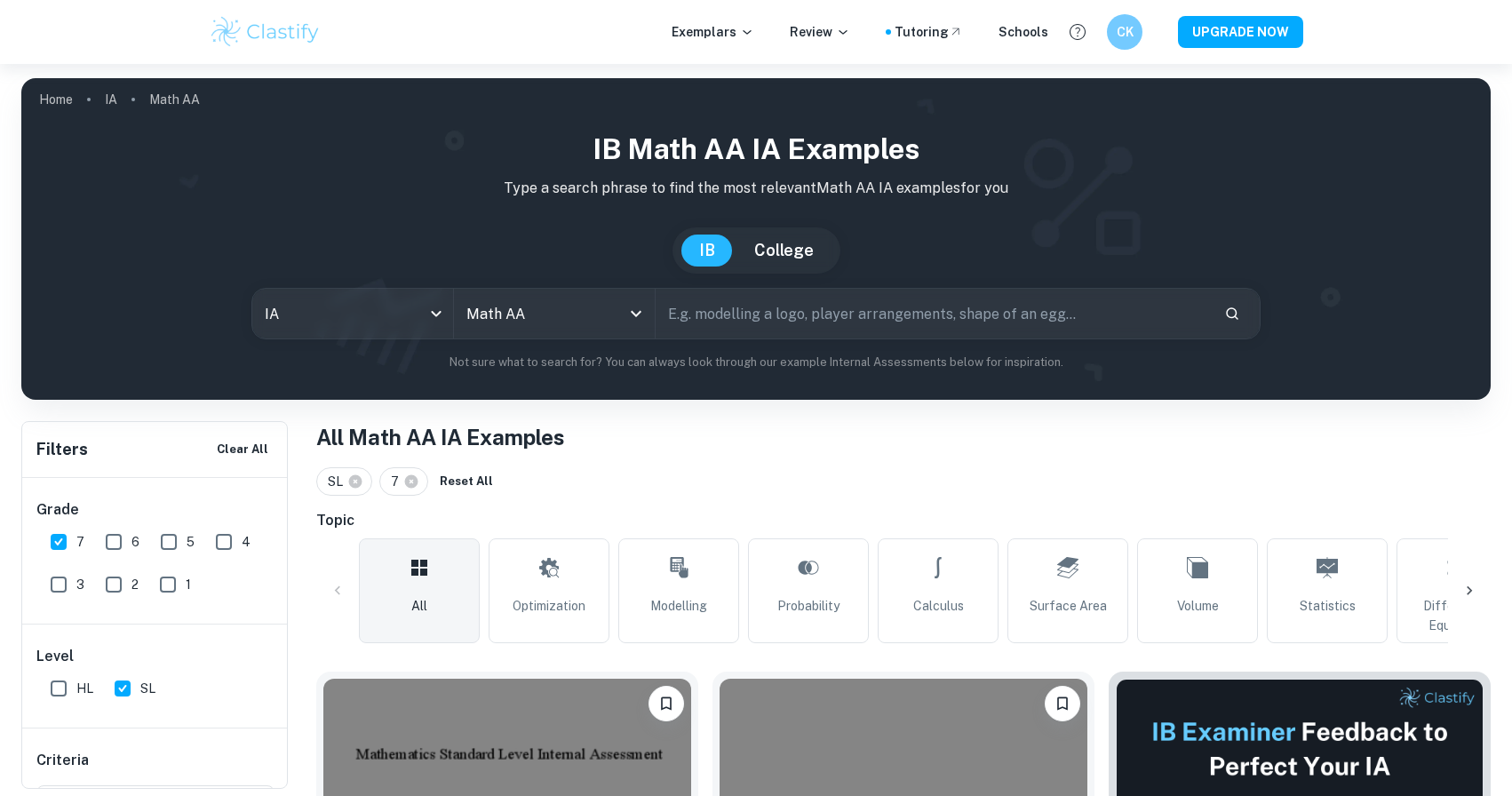
click at [1186, 316] on input "text" at bounding box center [932, 313] width 554 height 50
type input "radioactive decay"
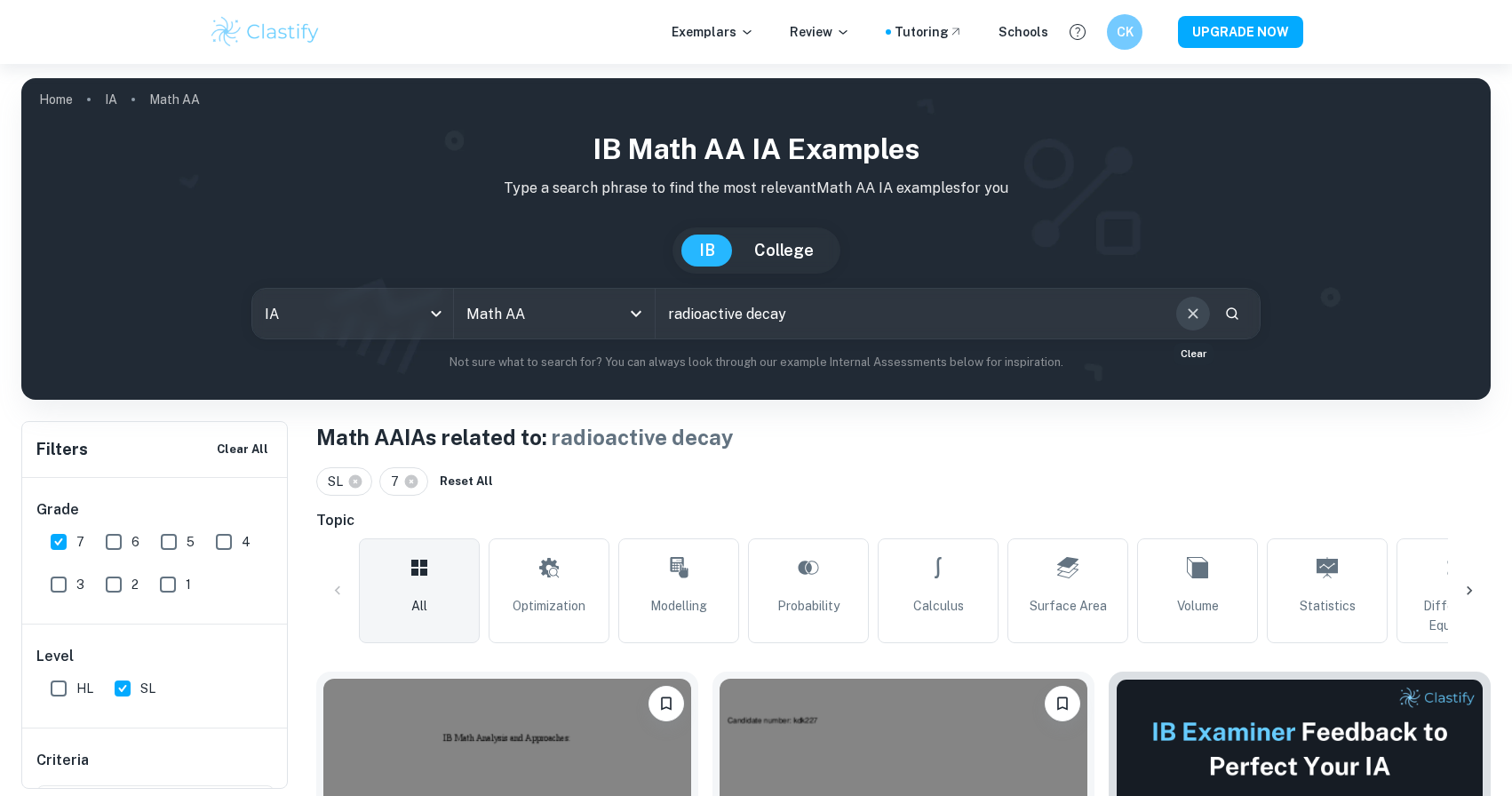
click at [1193, 311] on icon "Clear" at bounding box center [1193, 314] width 20 height 20
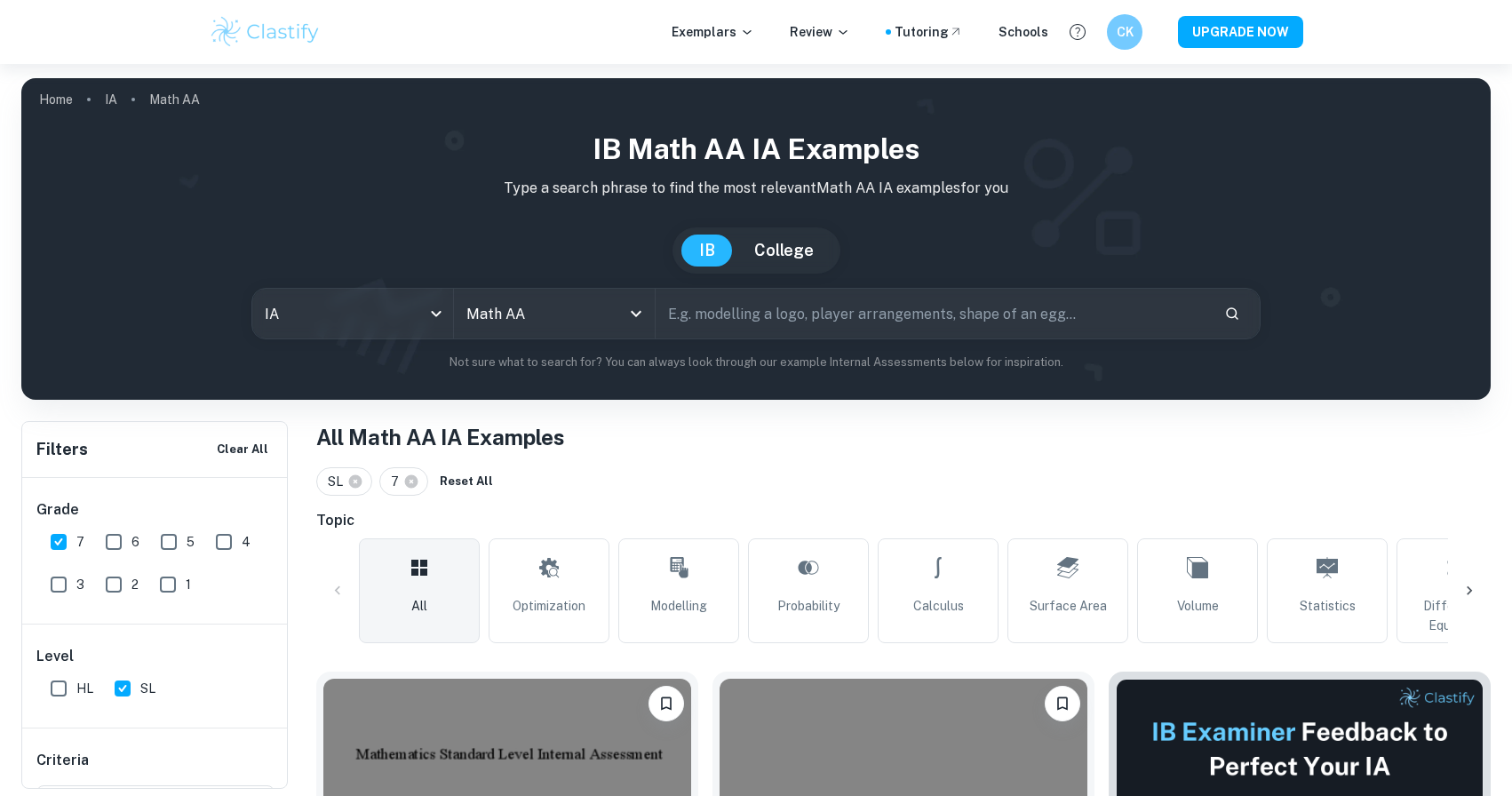
click at [1131, 319] on input "text" at bounding box center [932, 313] width 554 height 50
click at [1226, 306] on icon "Search" at bounding box center [1232, 314] width 16 height 16
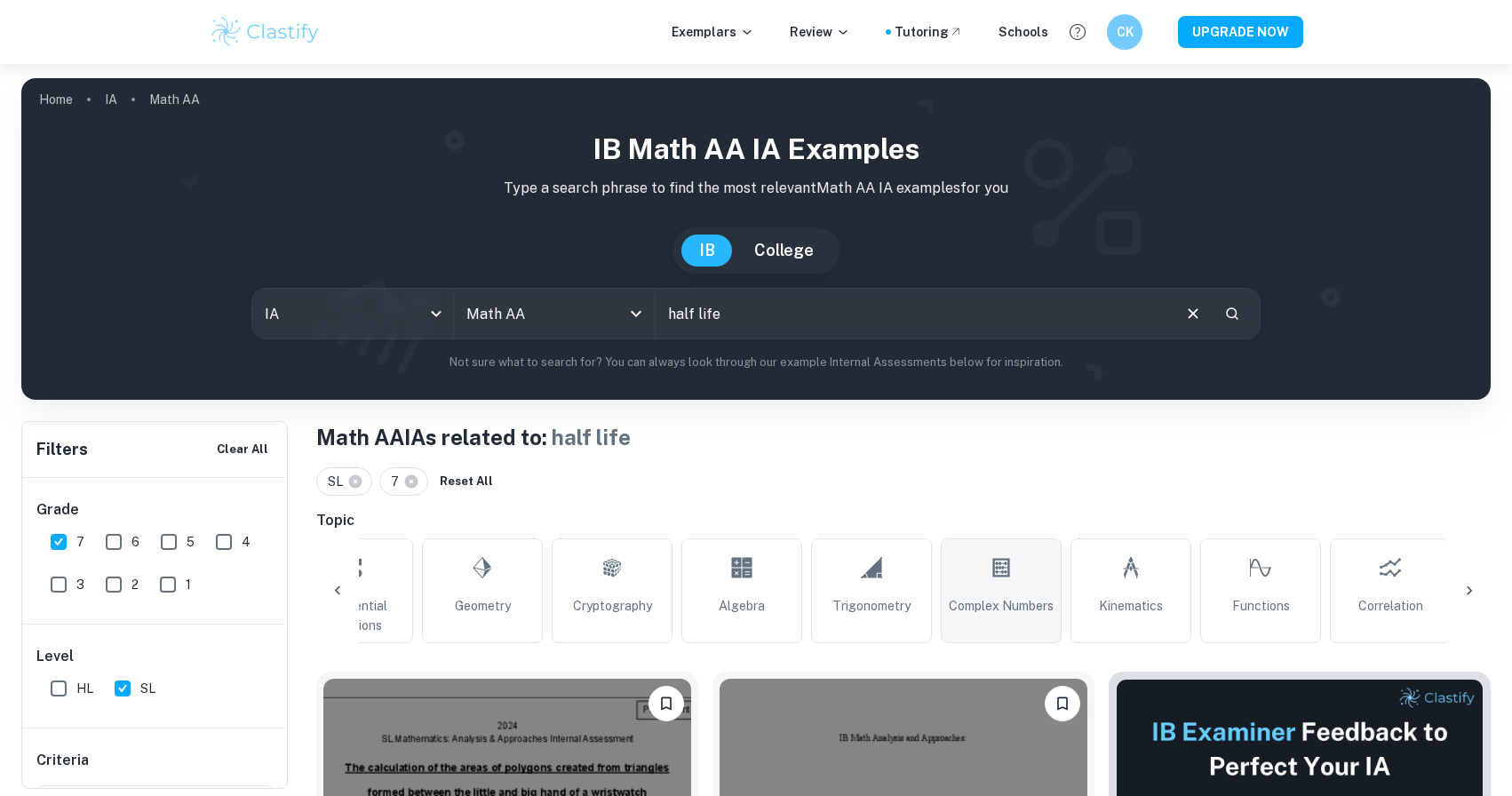
scroll to position [0, 1107]
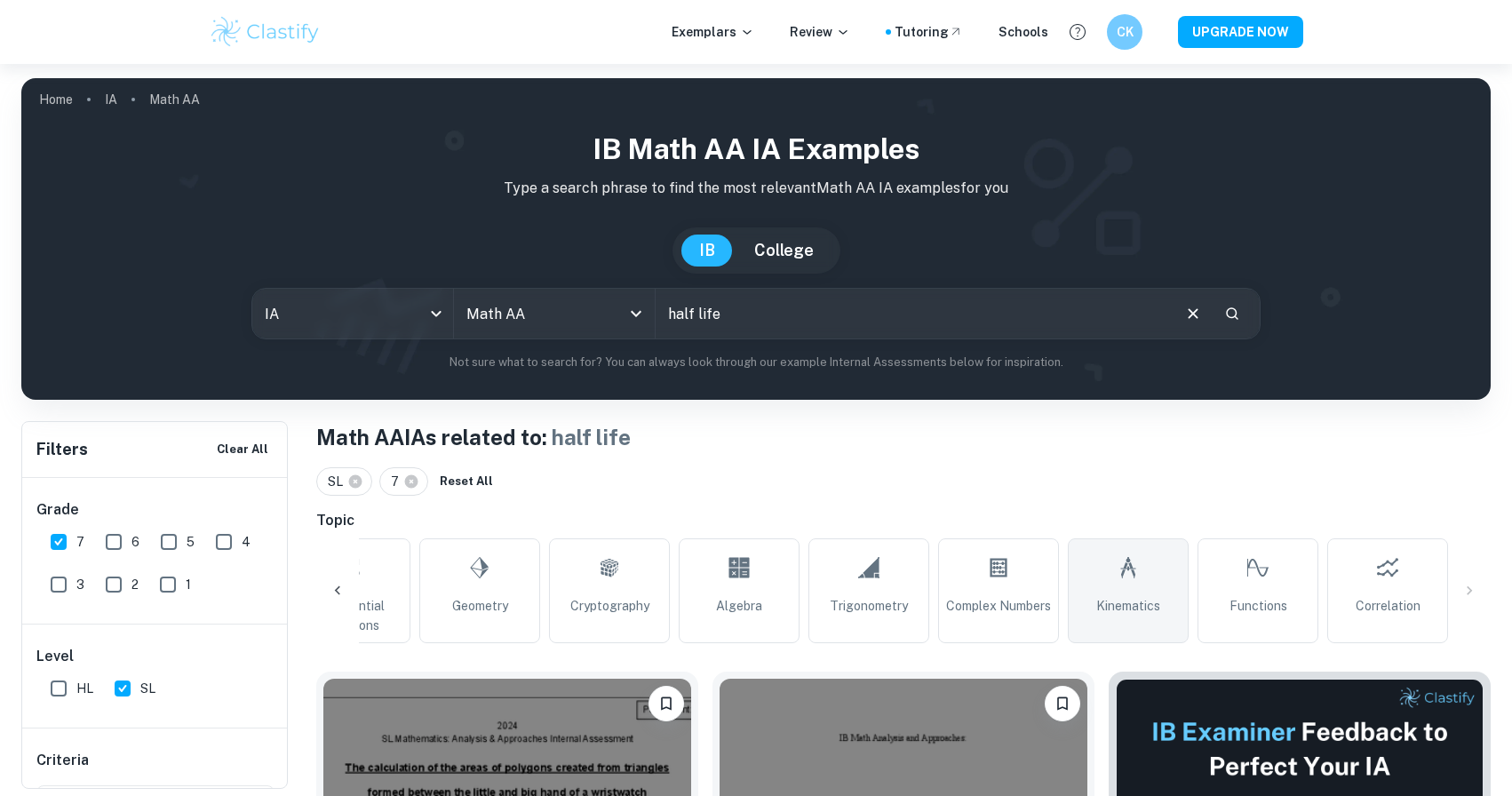
click at [1162, 614] on link "Kinematics" at bounding box center [1128, 590] width 121 height 105
type input "Kinematics"
